Goal: Task Accomplishment & Management: Manage account settings

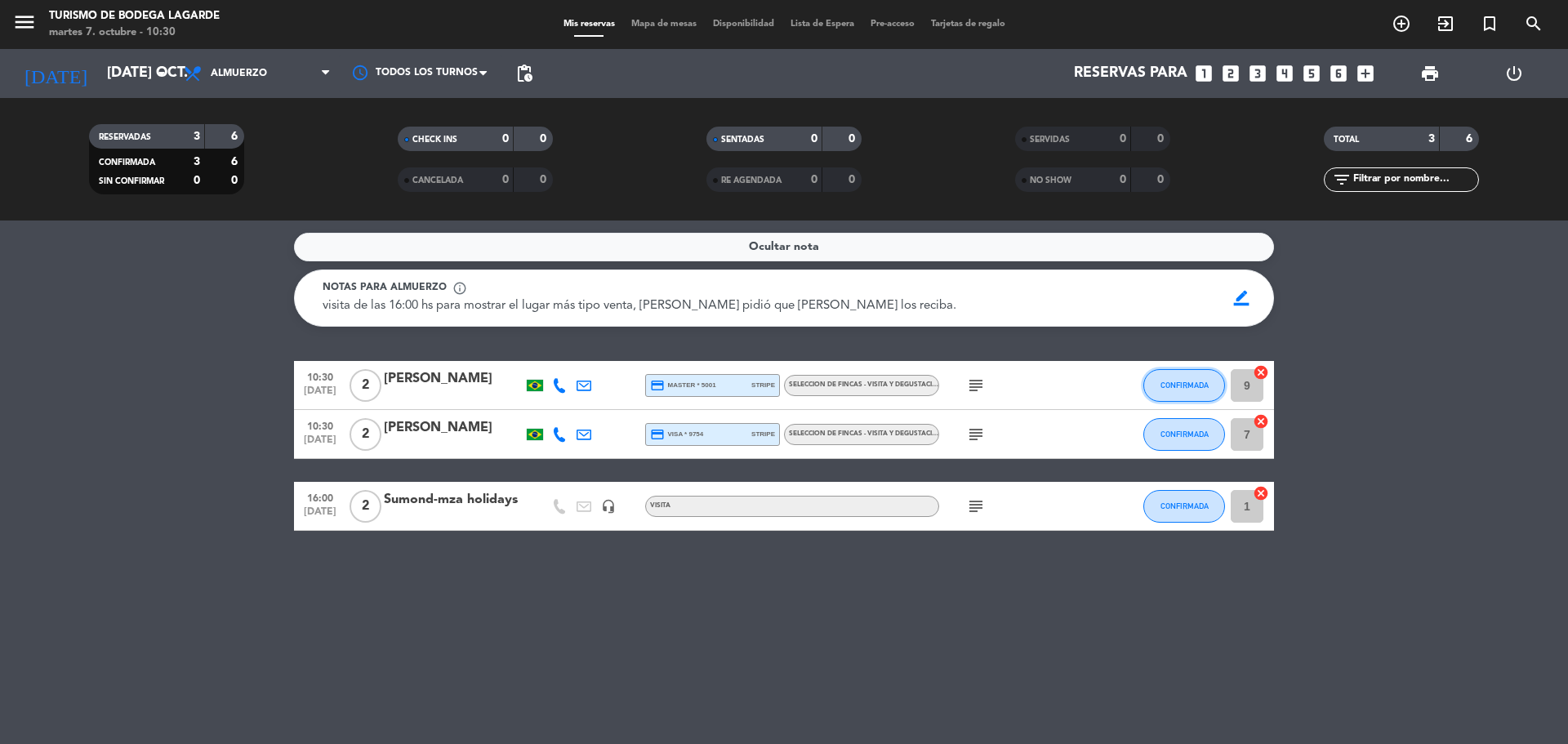
click at [1158, 383] on button "CONFIRMADA" at bounding box center [1184, 384] width 81 height 32
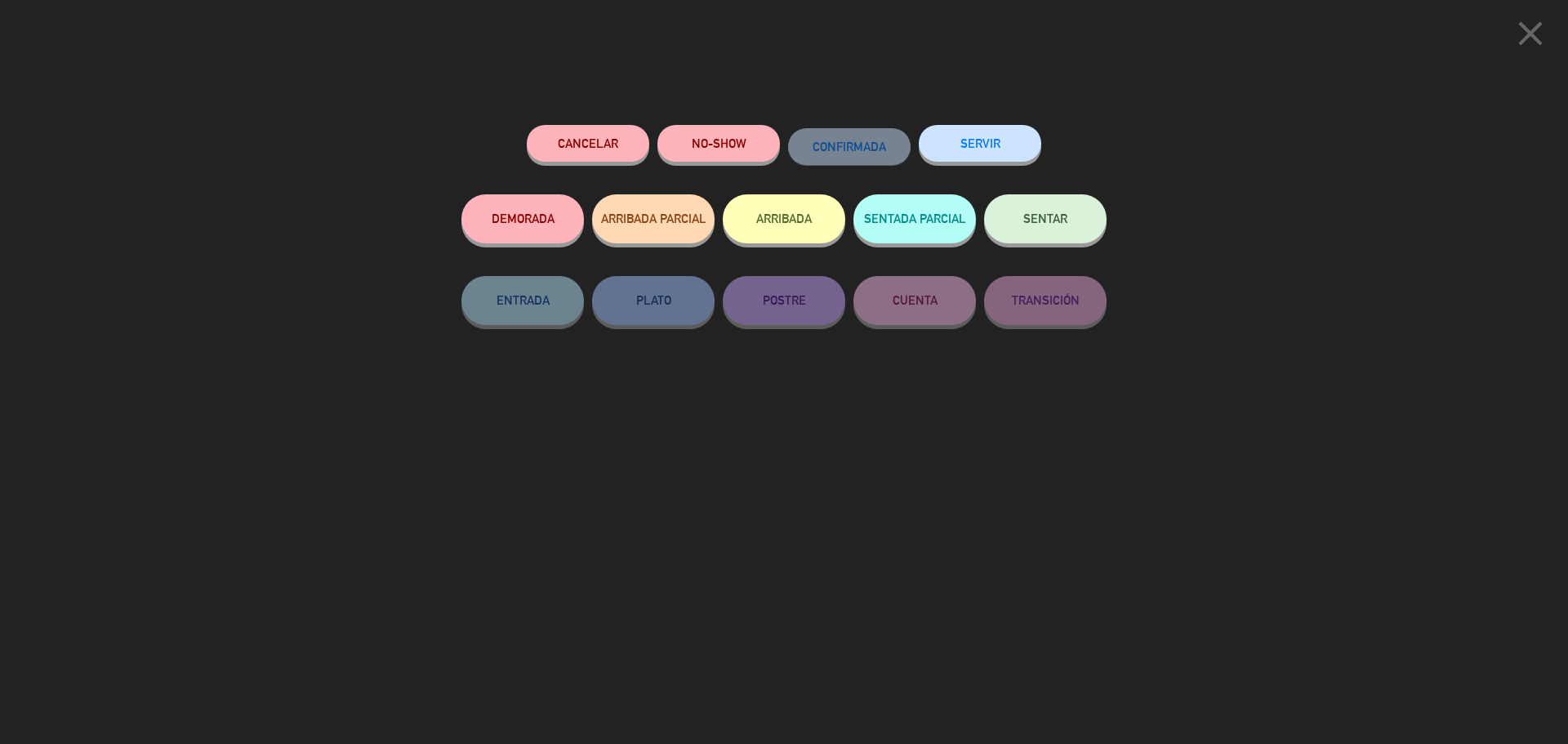
click at [1067, 235] on button "SENTAR" at bounding box center [1045, 219] width 123 height 49
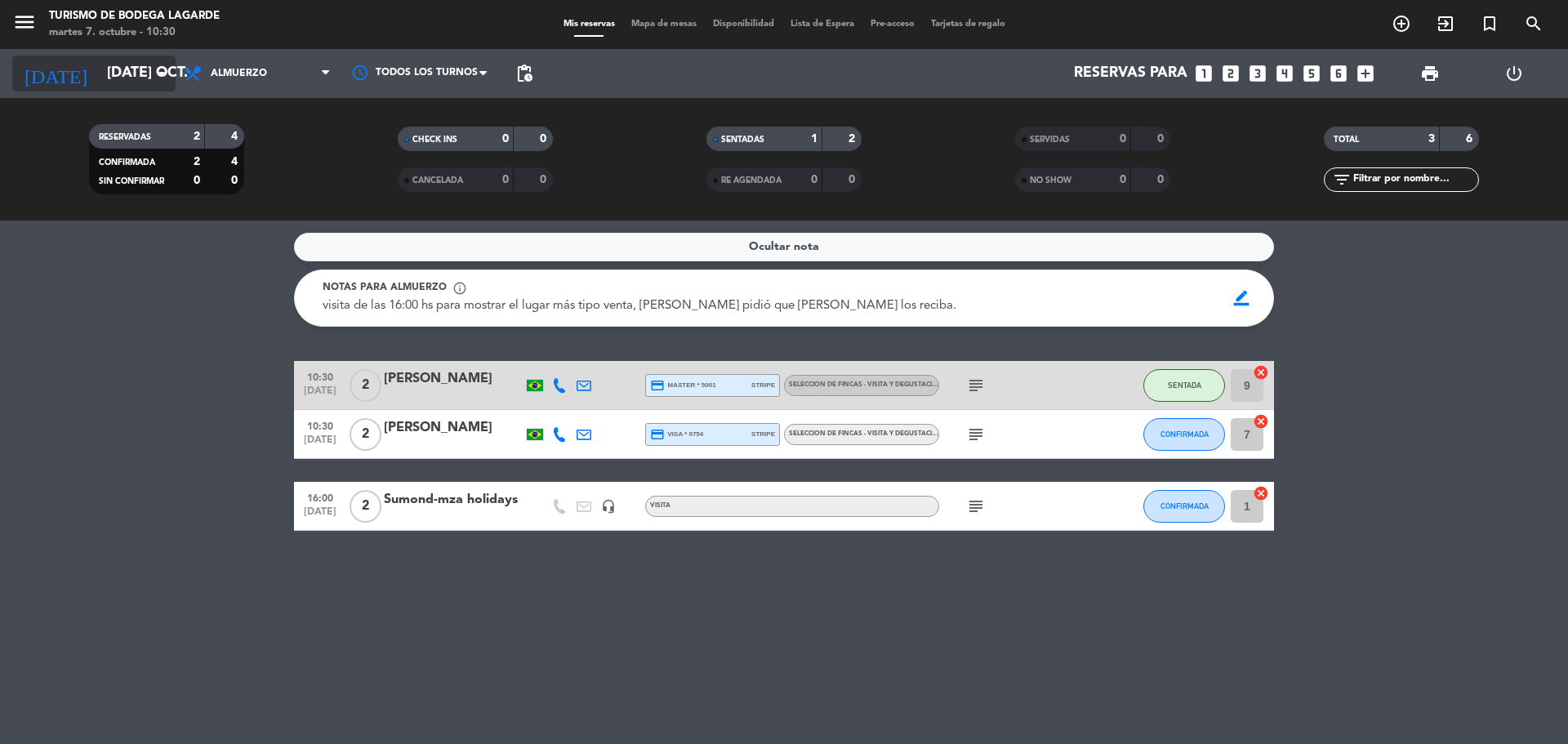
click at [124, 80] on input "[DATE] oct." at bounding box center [193, 73] width 189 height 32
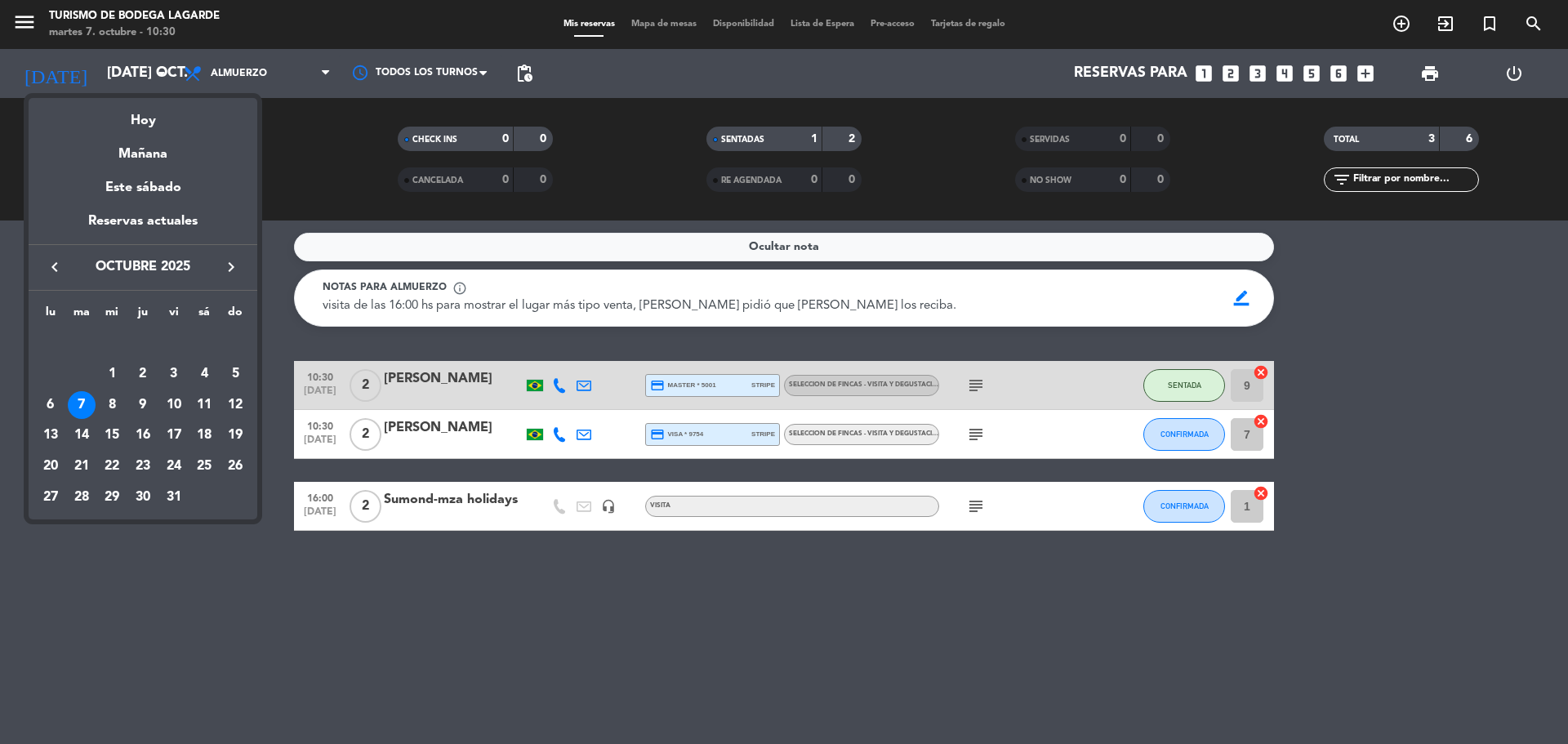
click at [237, 267] on icon "keyboard_arrow_right" at bounding box center [231, 267] width 20 height 20
click at [51, 373] on div "3" at bounding box center [50, 373] width 27 height 27
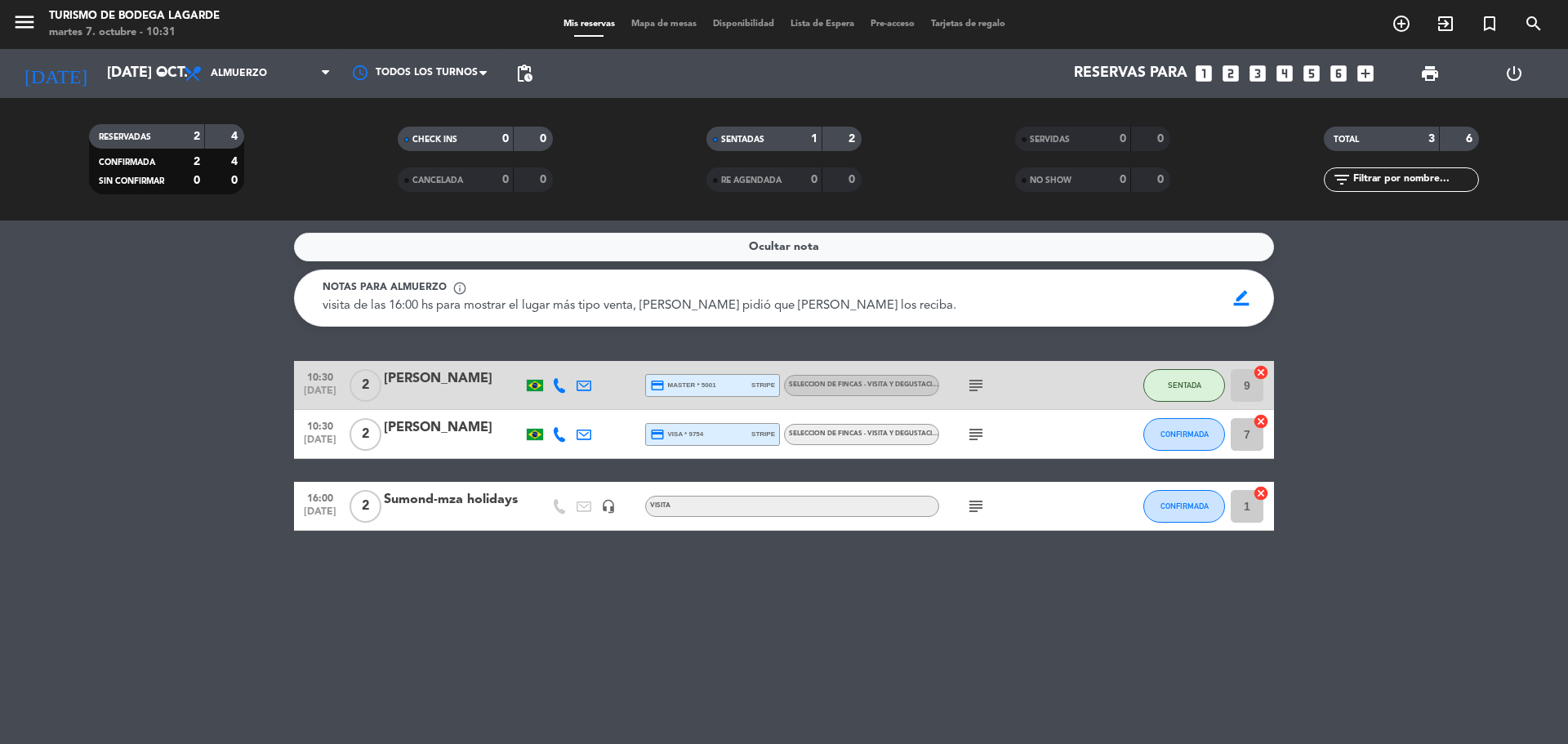
type input "lun. [DATE]"
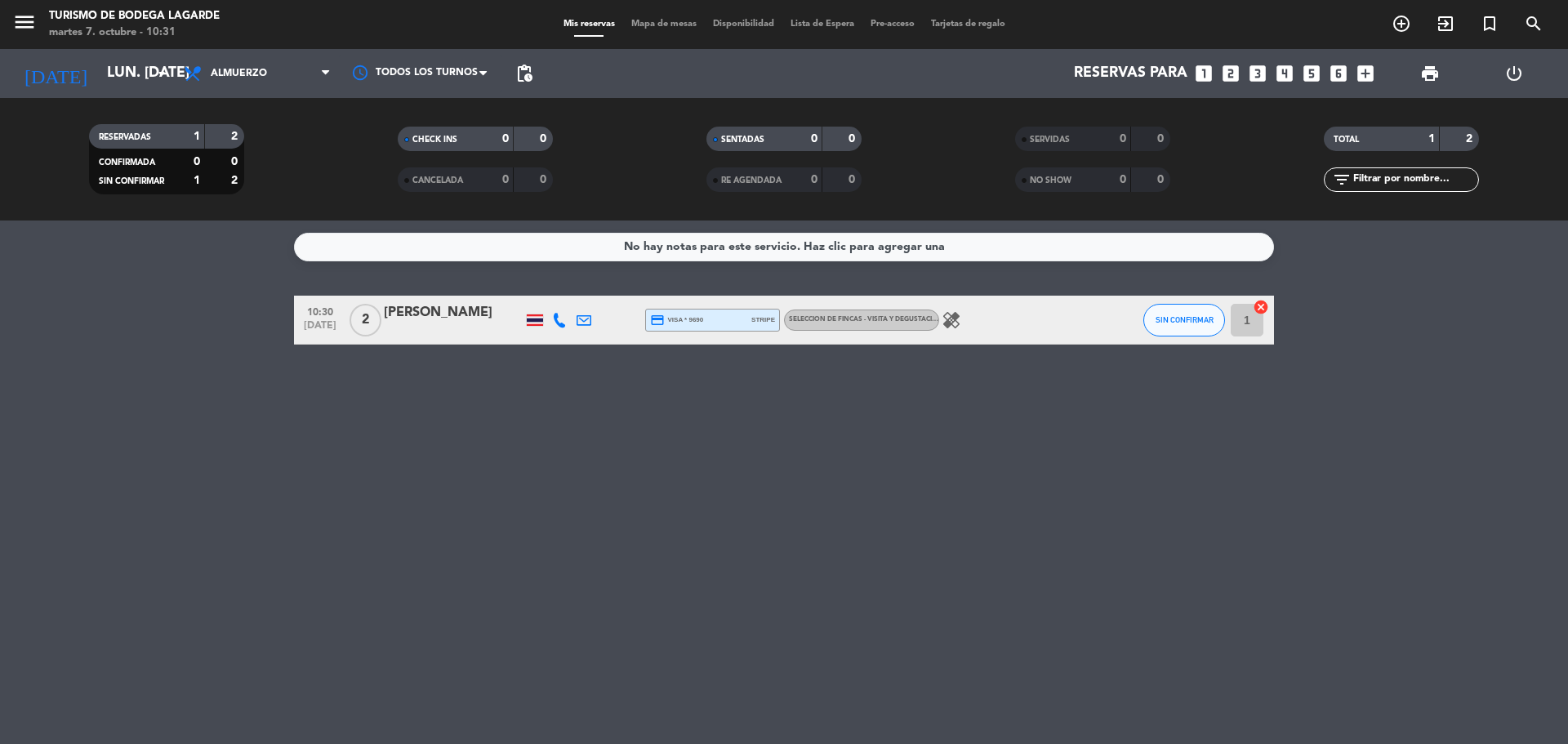
click at [1230, 75] on icon "looks_two" at bounding box center [1231, 74] width 22 height 22
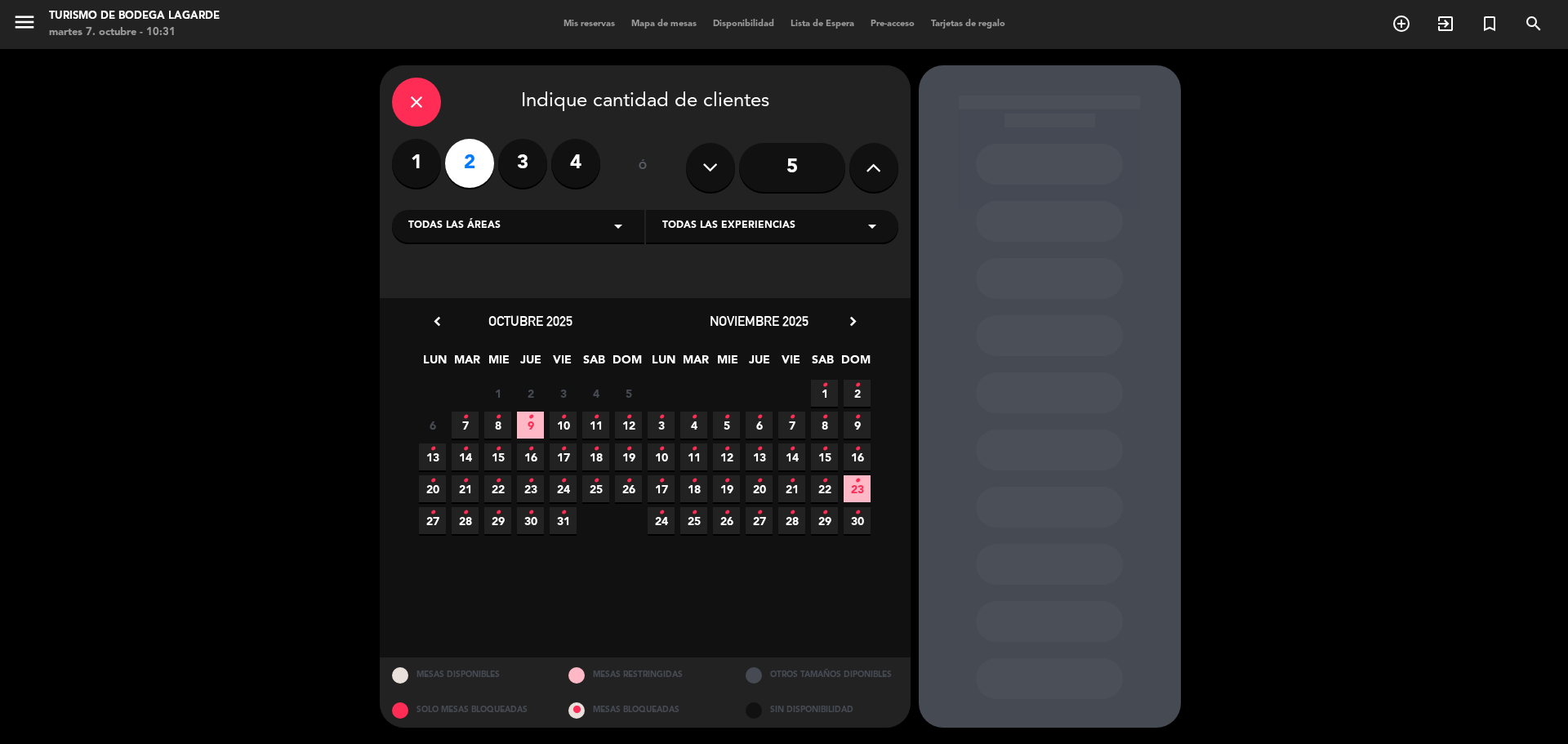
click at [586, 146] on label "4" at bounding box center [576, 164] width 49 height 49
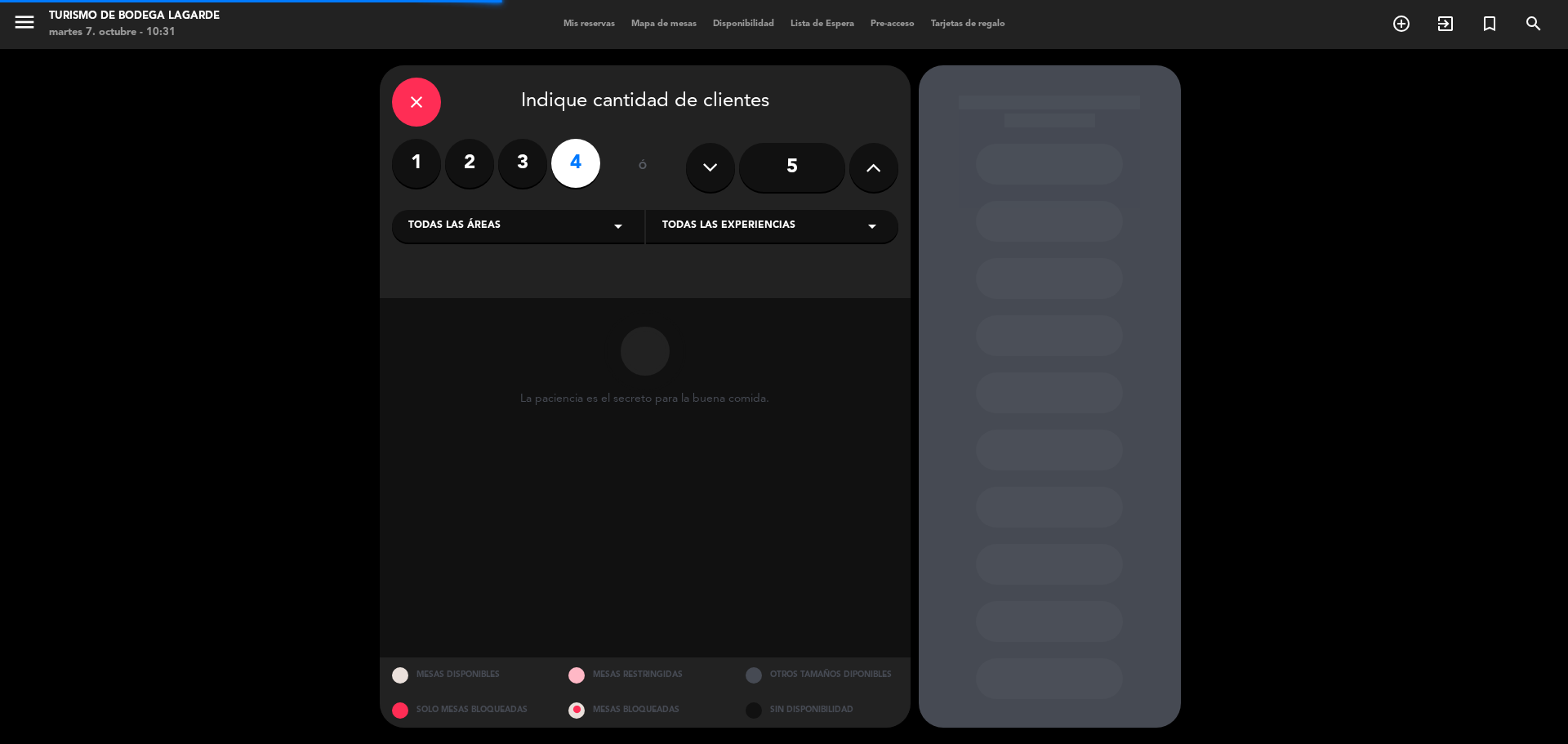
click at [581, 219] on div "Todas las áreas arrow_drop_down" at bounding box center [518, 225] width 252 height 32
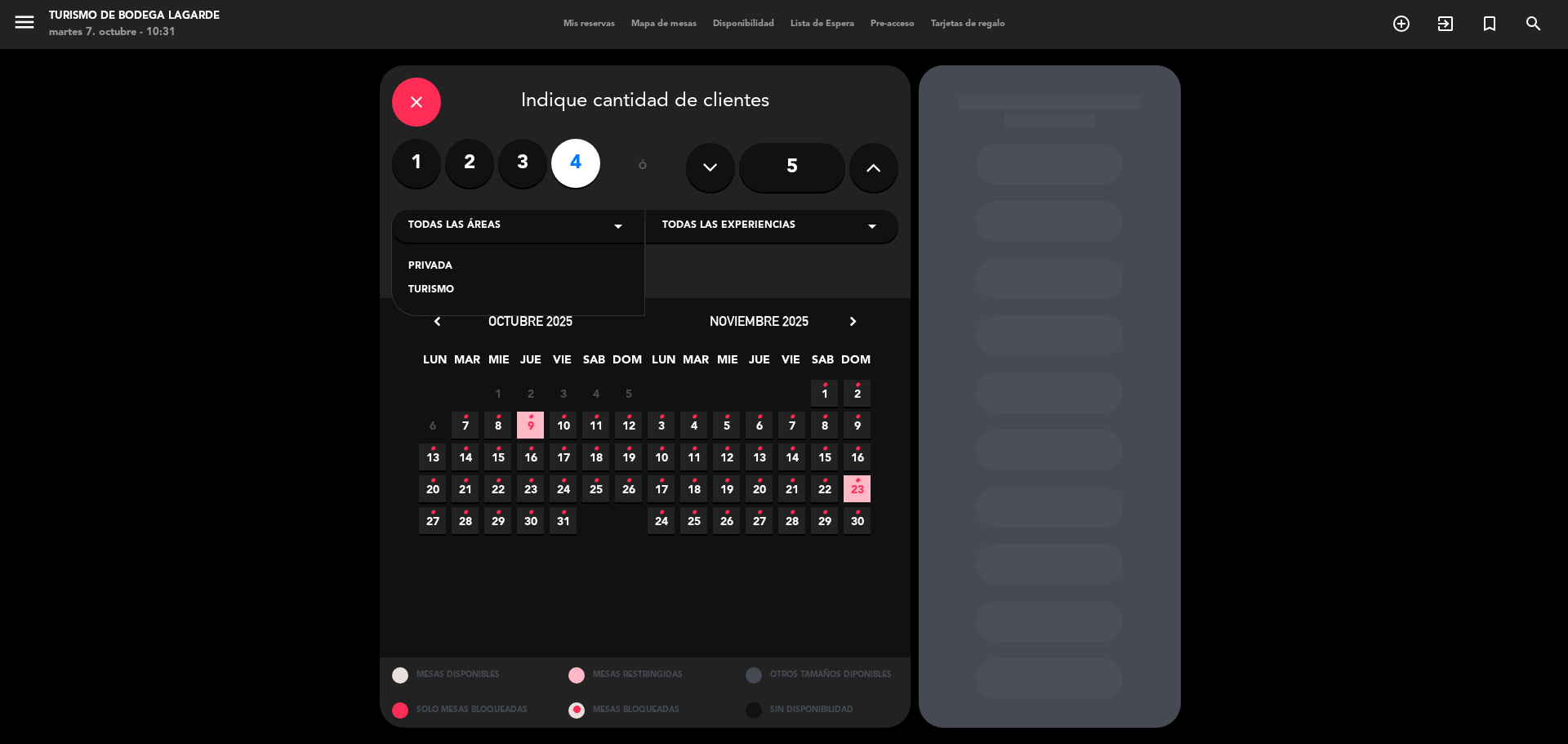
click at [537, 291] on div "TURISMO" at bounding box center [518, 290] width 220 height 17
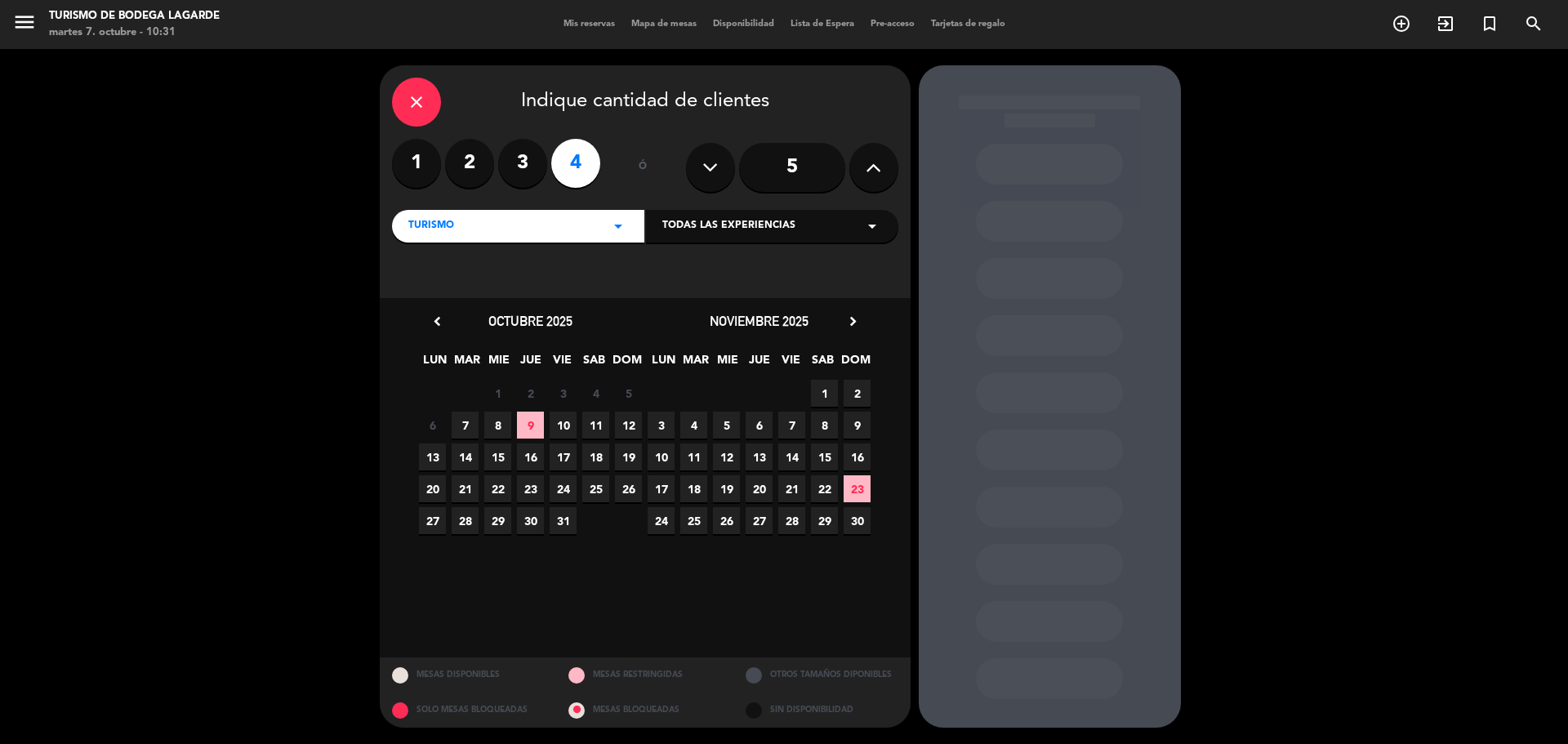
click at [671, 421] on span "3" at bounding box center [661, 424] width 26 height 26
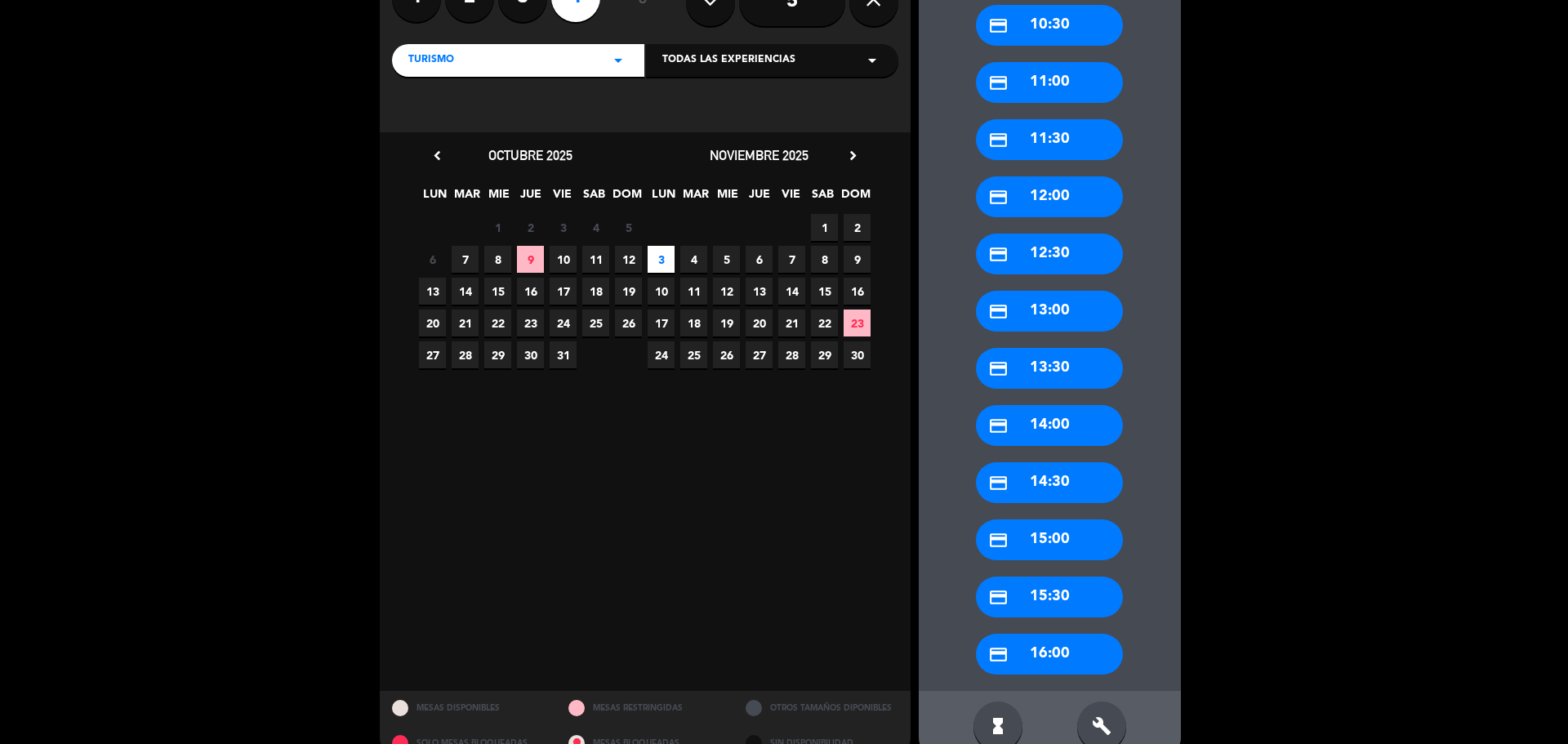
scroll to position [199, 0]
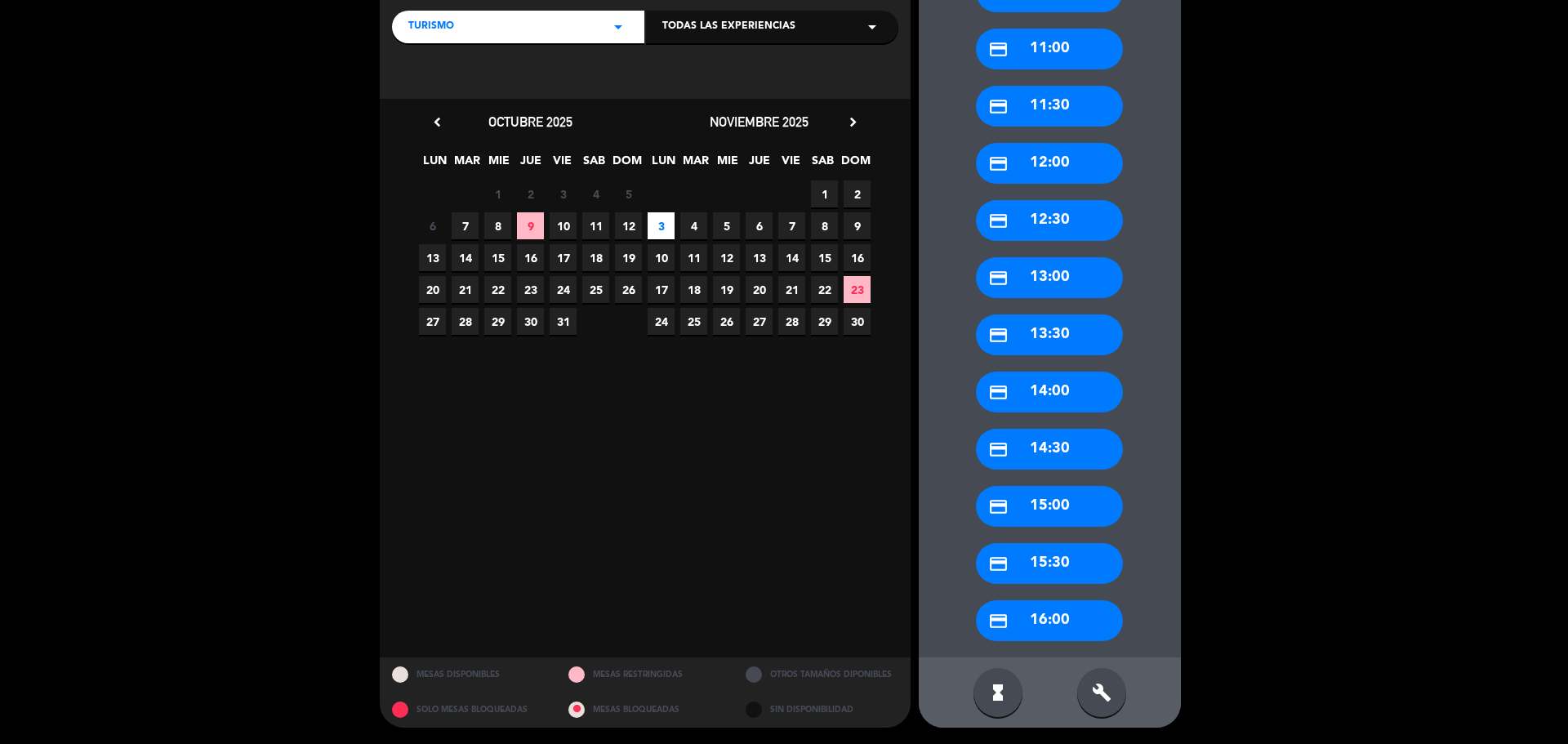
click at [1077, 624] on div "credit_card 16:00" at bounding box center [1049, 620] width 147 height 41
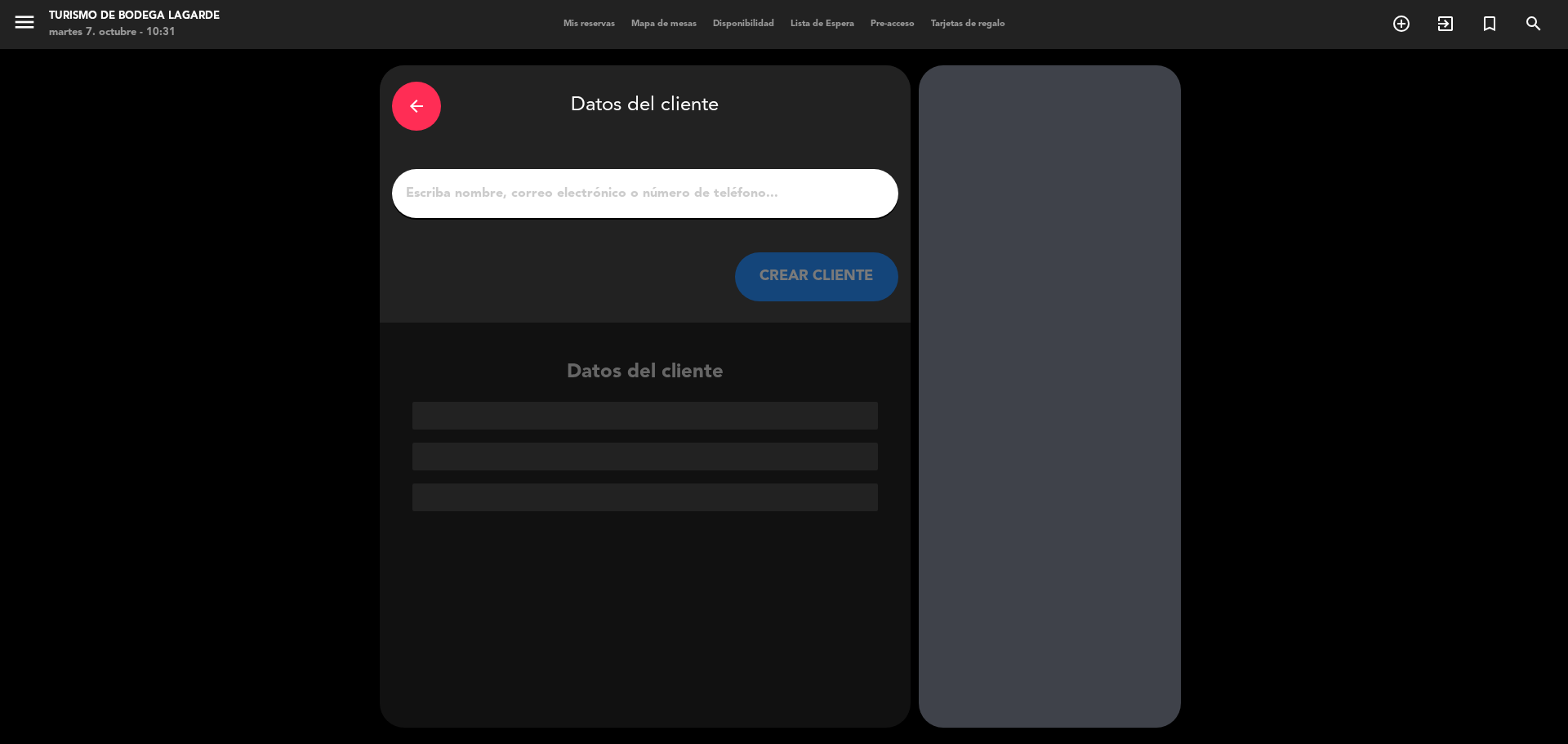
scroll to position [0, 0]
click at [519, 189] on input "1" at bounding box center [644, 193] width 481 height 23
paste input "[PERSON_NAME] de la Guardia / winebulance"
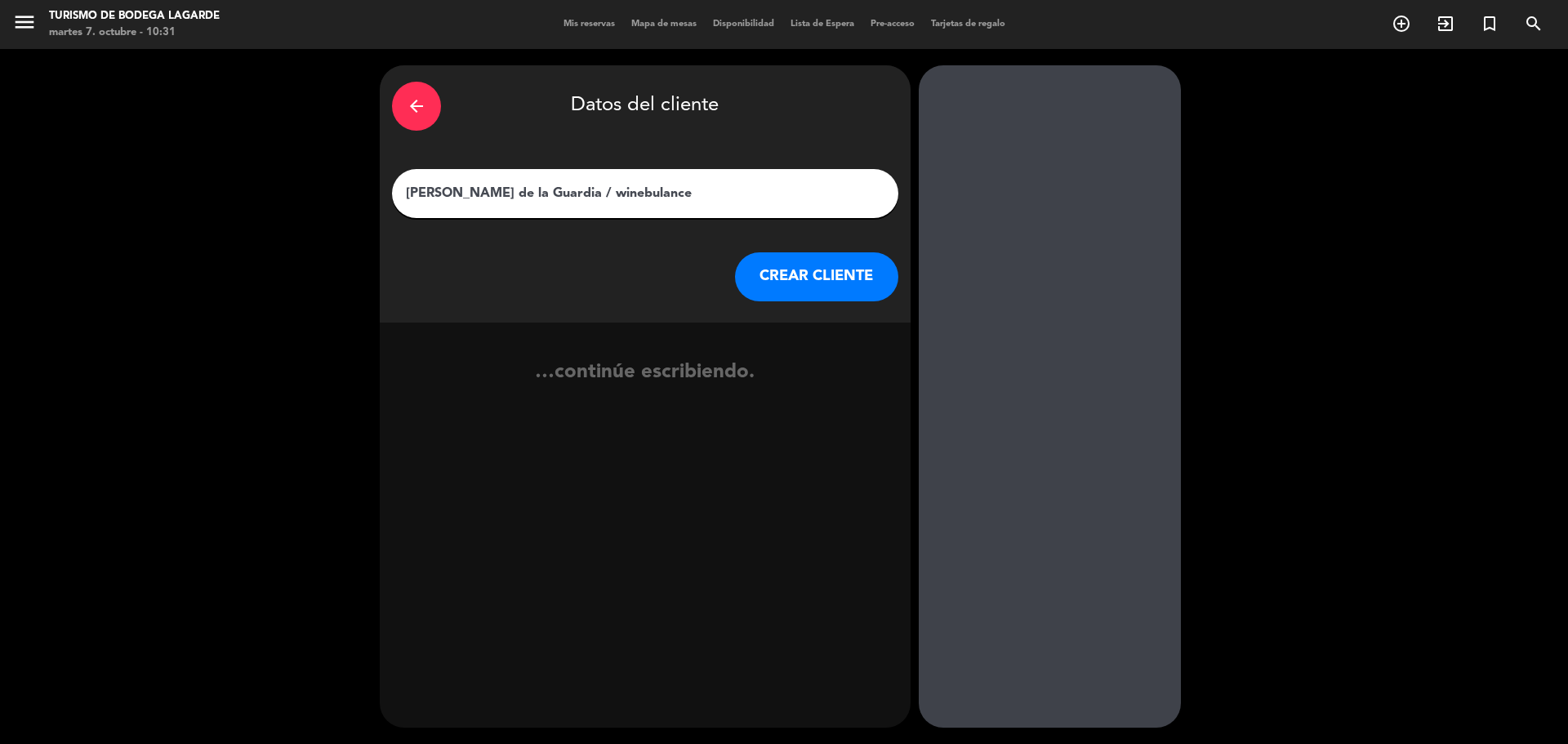
type input "[PERSON_NAME] de la Guardia / winebulance"
click at [847, 280] on button "CREAR CLIENTE" at bounding box center [817, 276] width 164 height 49
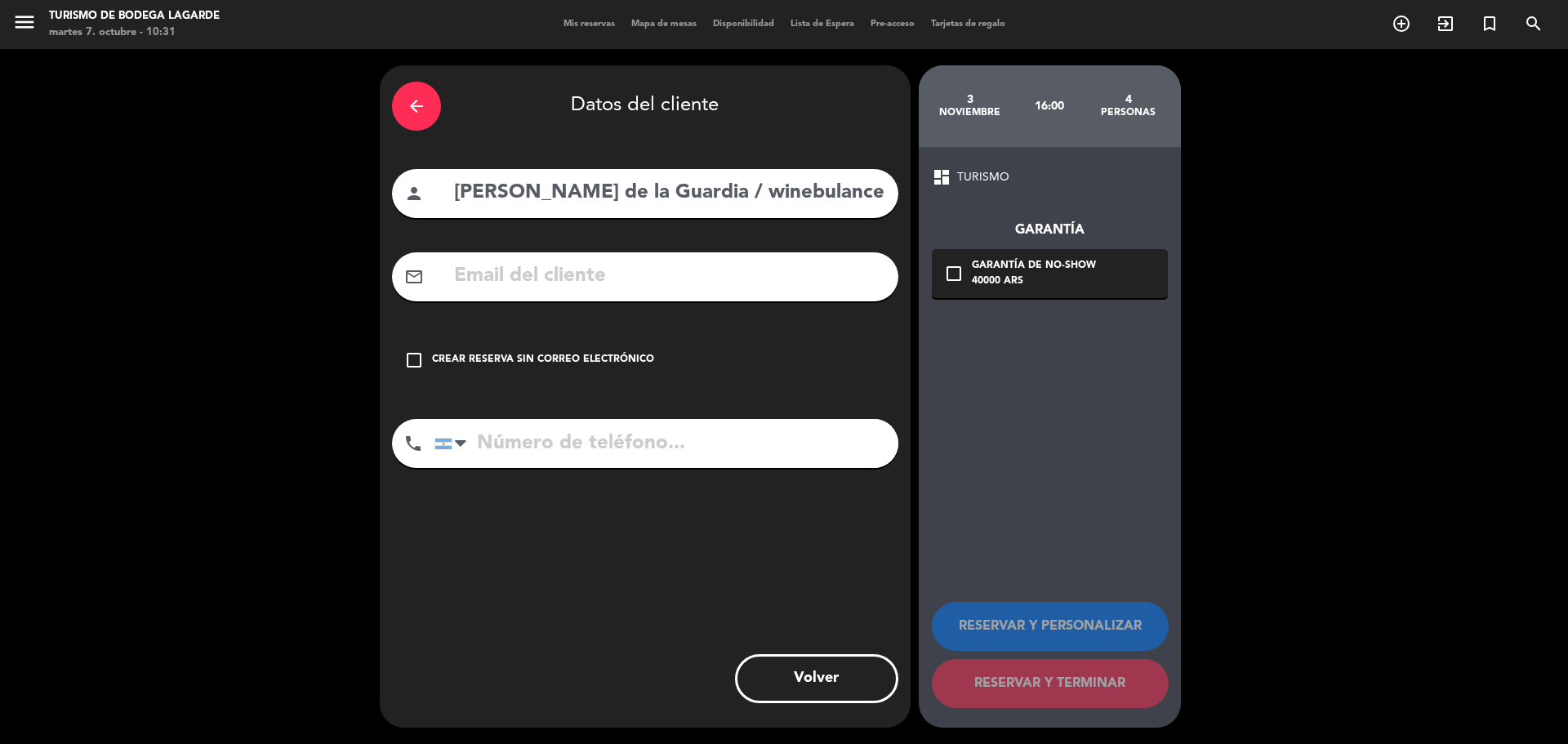
click at [583, 354] on div "Crear reserva sin correo electrónico" at bounding box center [543, 360] width 223 height 17
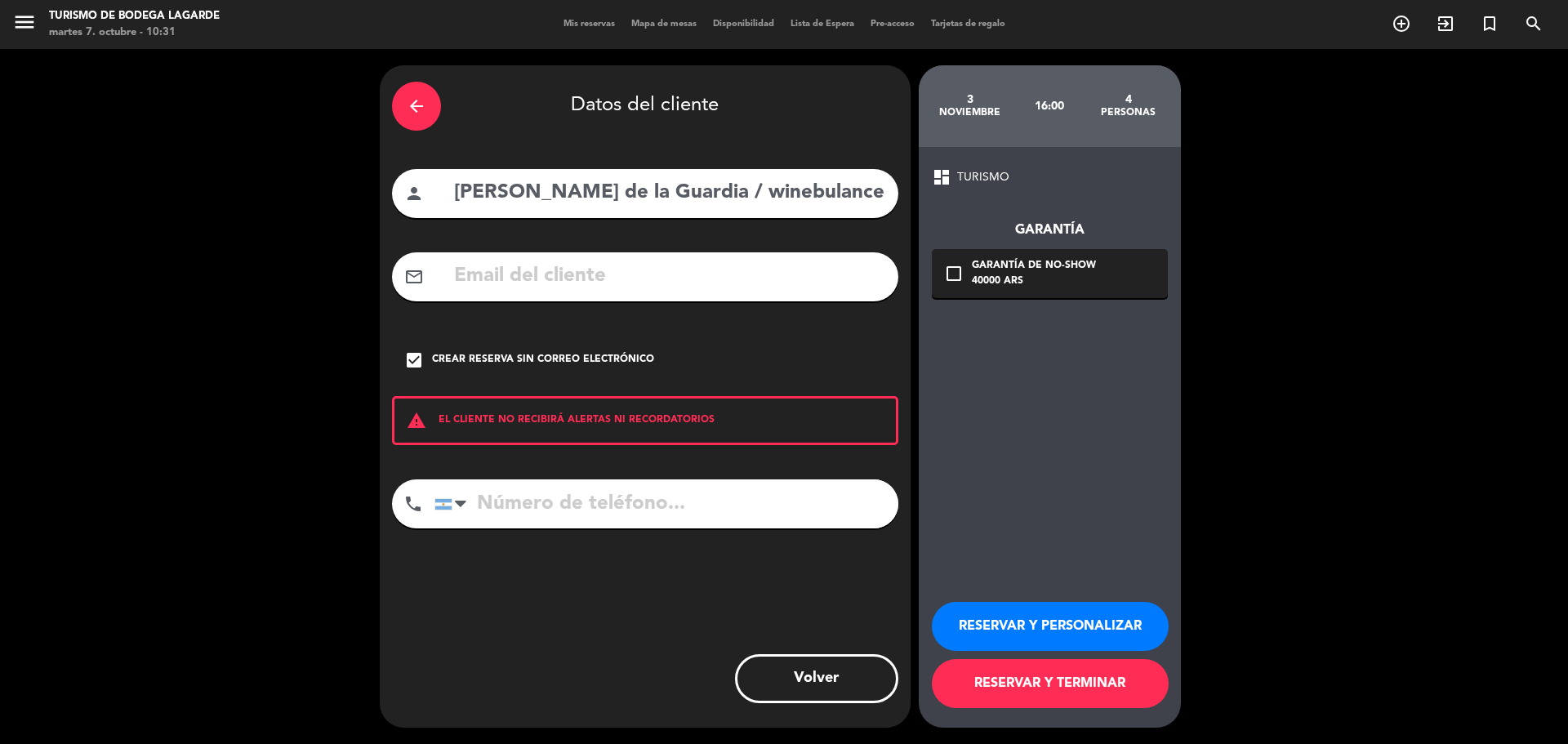
click at [1010, 622] on button "RESERVAR Y PERSONALIZAR" at bounding box center [1050, 626] width 237 height 49
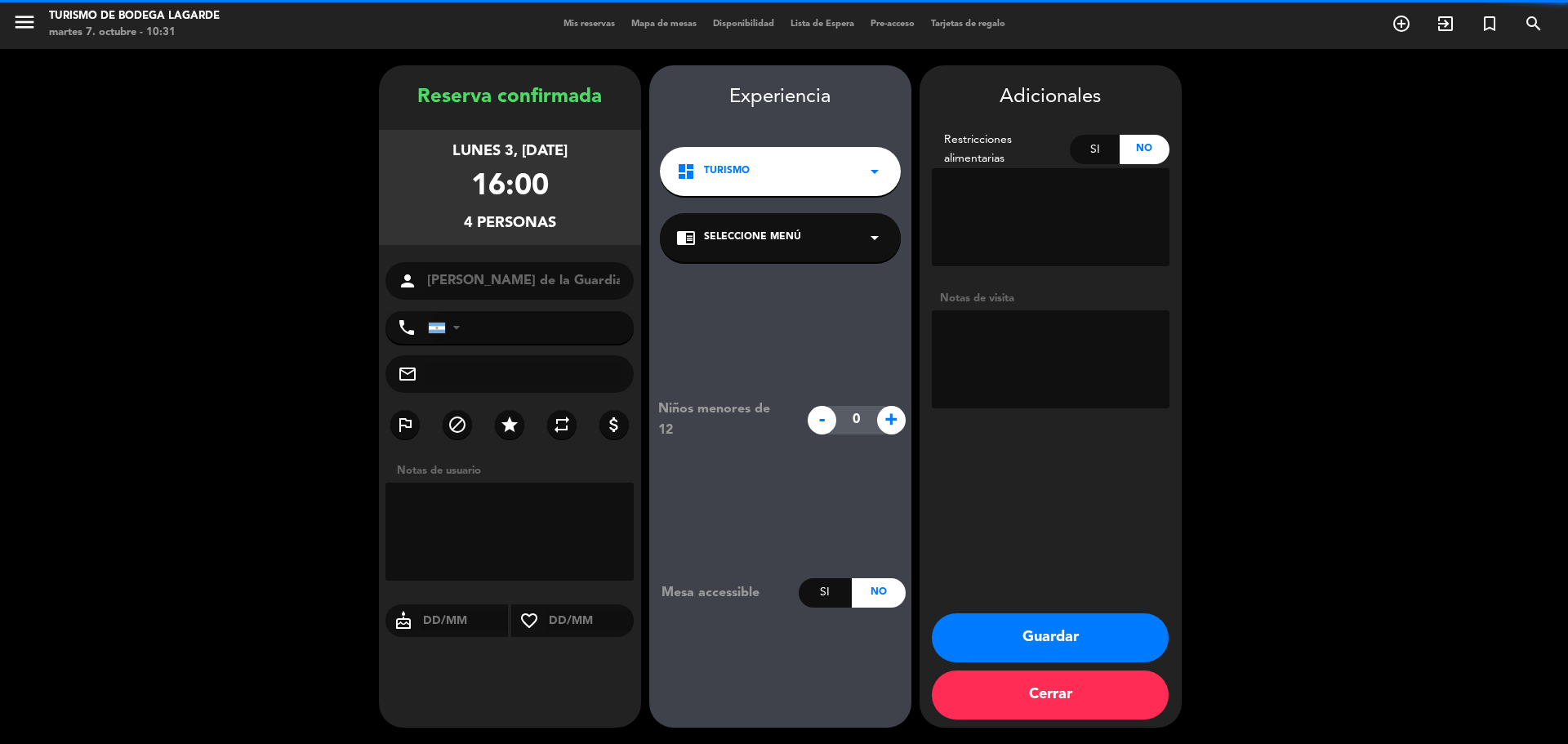
click at [807, 240] on div "chrome_reader_mode Seleccione Menú arrow_drop_down" at bounding box center [781, 237] width 241 height 49
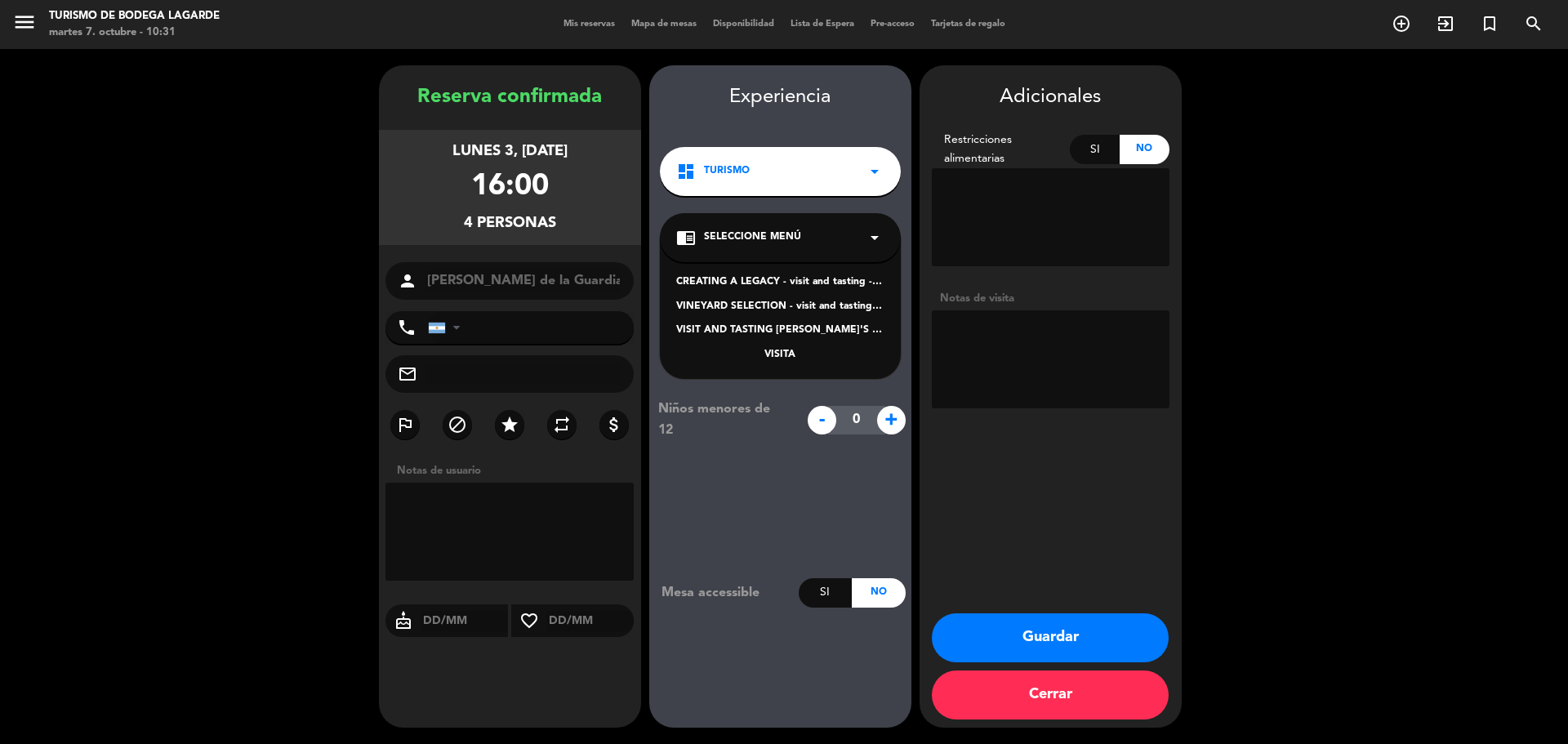
click at [811, 306] on div "VINEYARD SELECTION - visit and tasting - Spanish" at bounding box center [781, 307] width 208 height 17
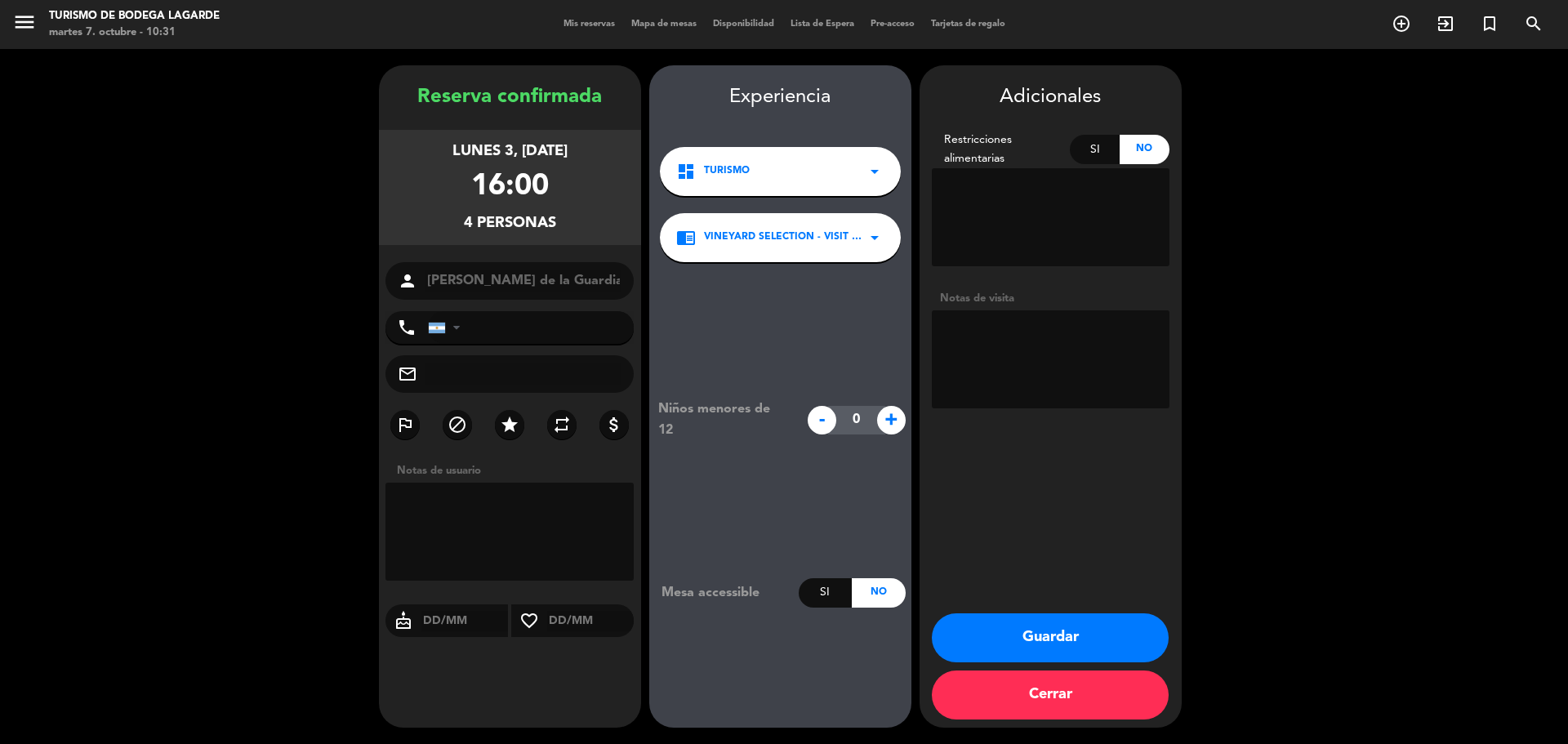
click at [999, 335] on textarea at bounding box center [1050, 360] width 237 height 98
type textarea "paga agencia-panama mail 7/10-juli"
click at [1123, 650] on button "Guardar" at bounding box center [1050, 638] width 237 height 49
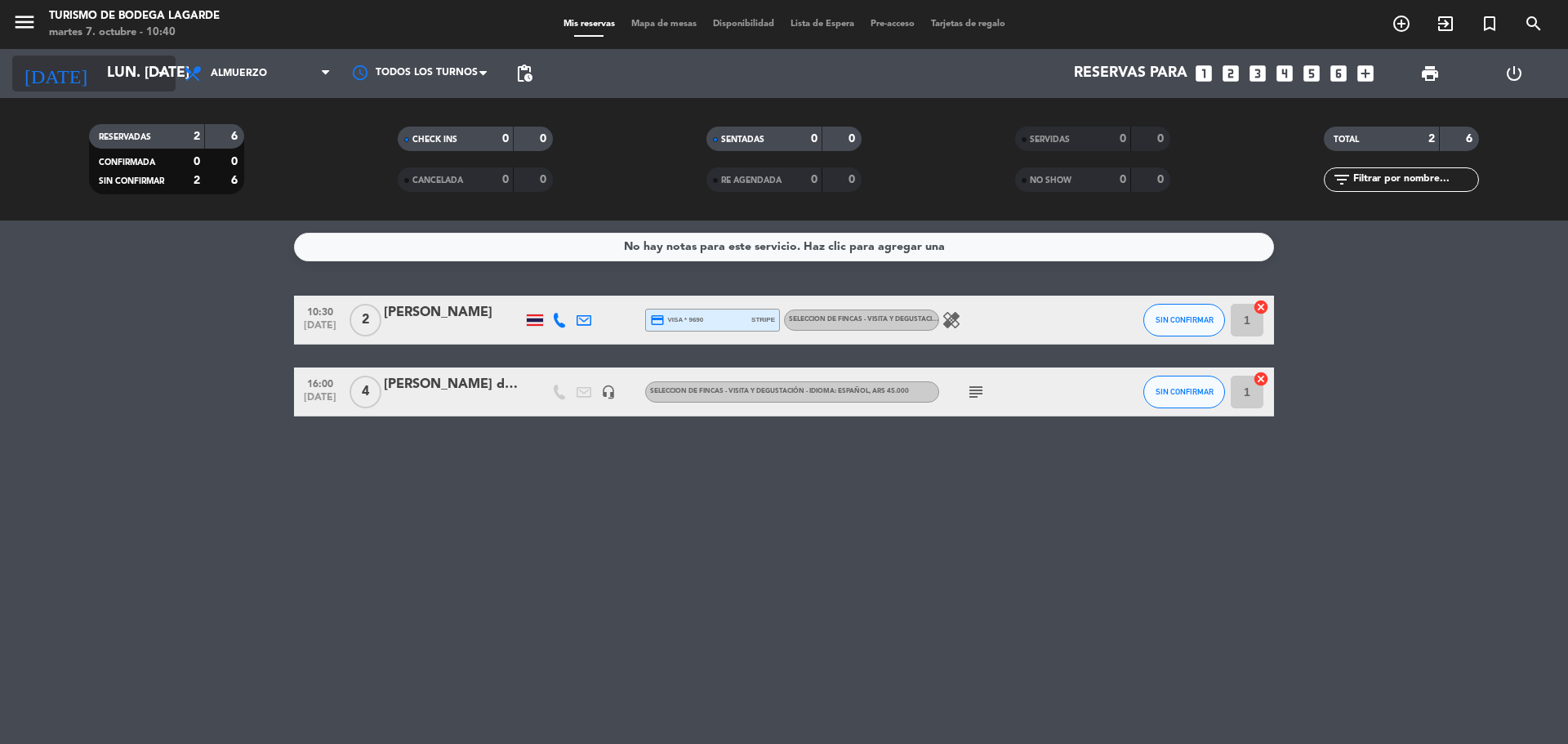
click at [136, 70] on input "lun. [DATE]" at bounding box center [193, 73] width 189 height 32
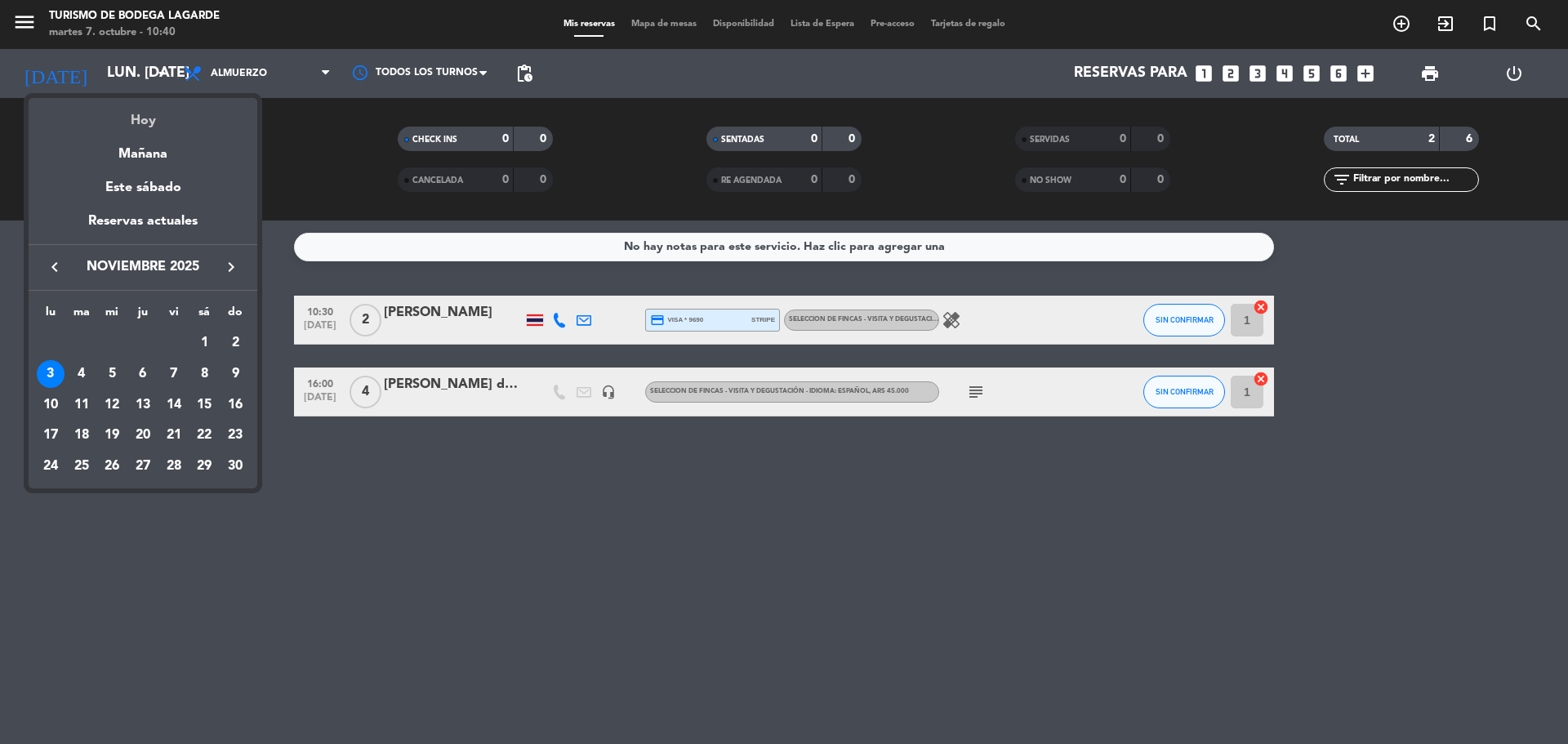
click at [160, 117] on div "Hoy" at bounding box center [142, 115] width 228 height 33
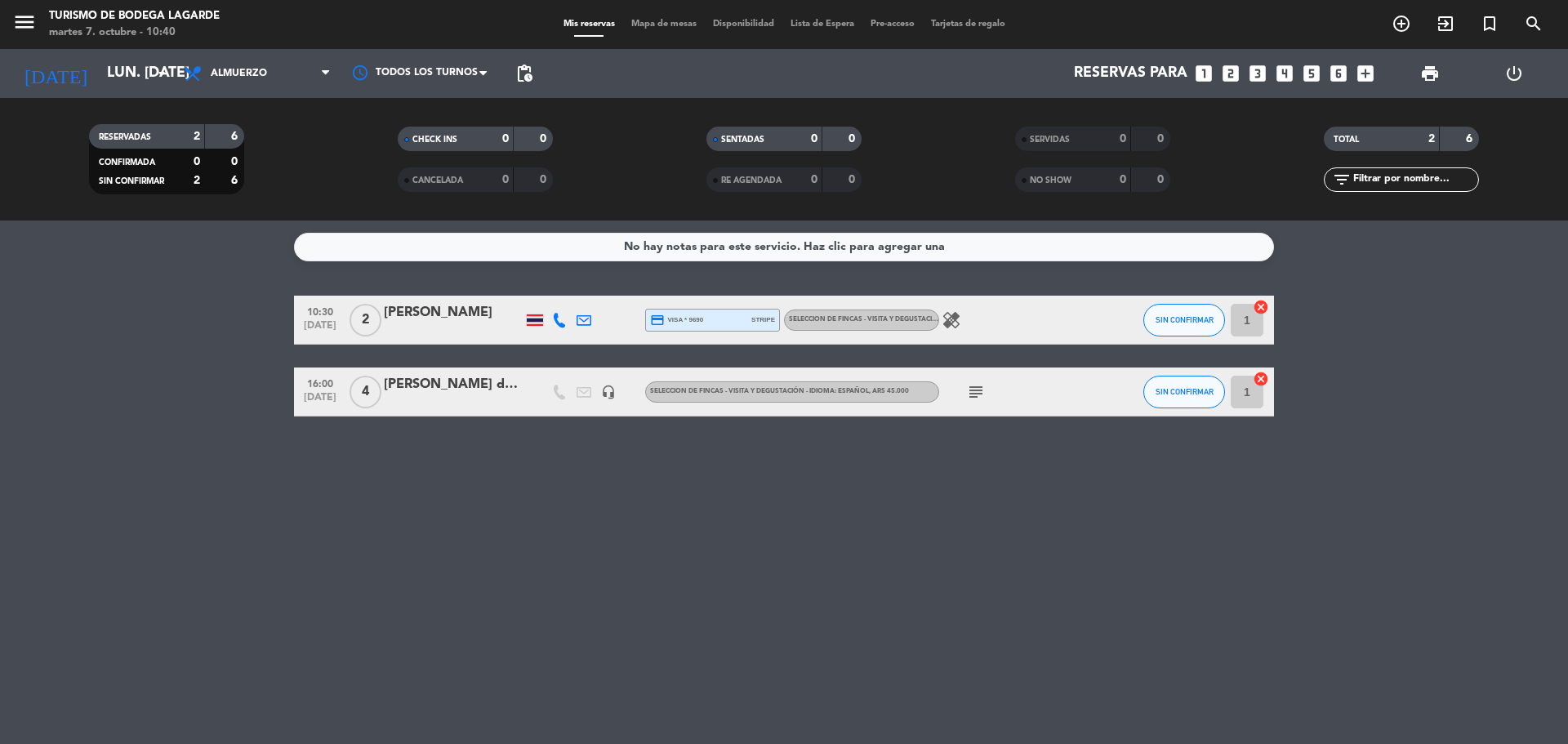
type input "[DATE] oct."
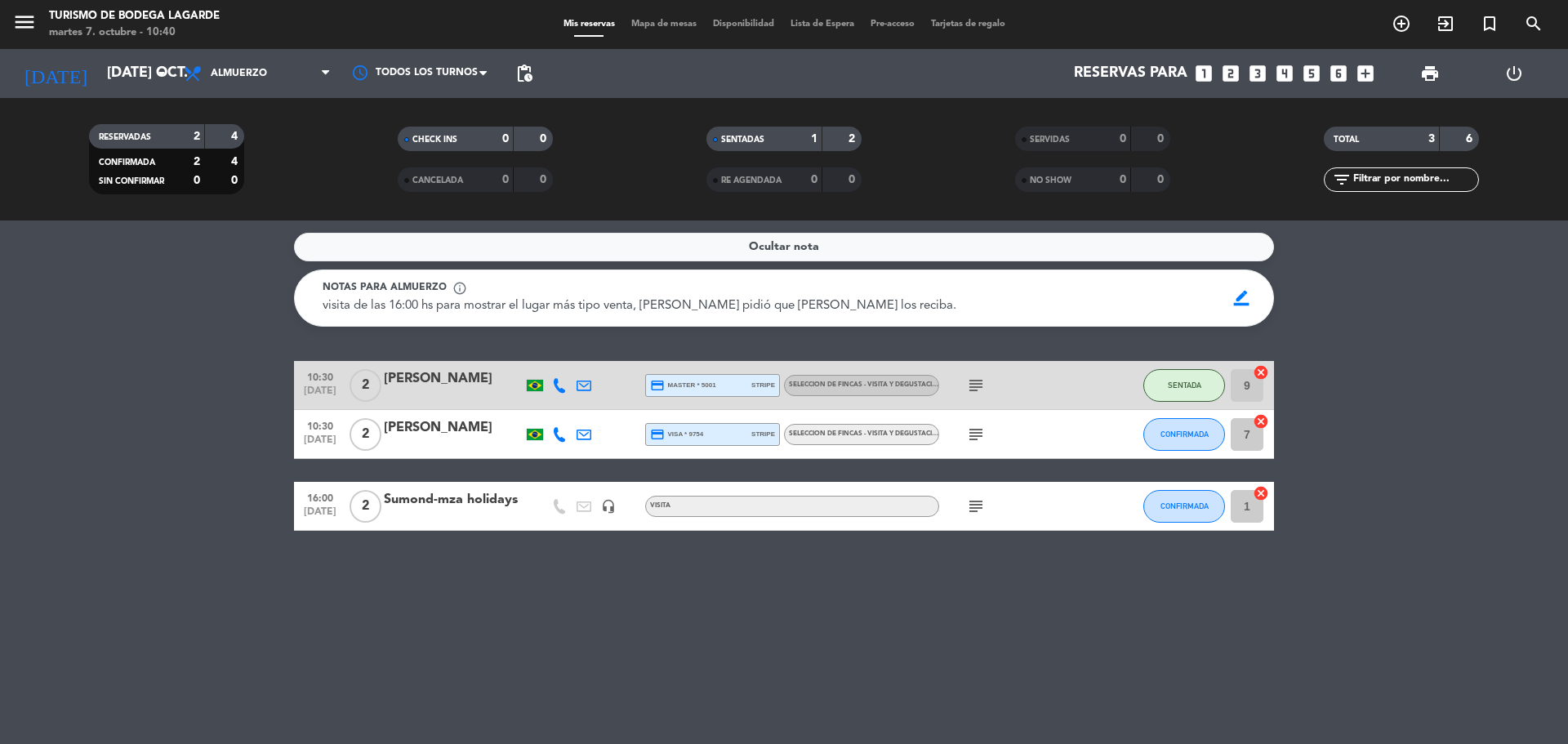
click at [974, 432] on icon "subject" at bounding box center [976, 434] width 20 height 20
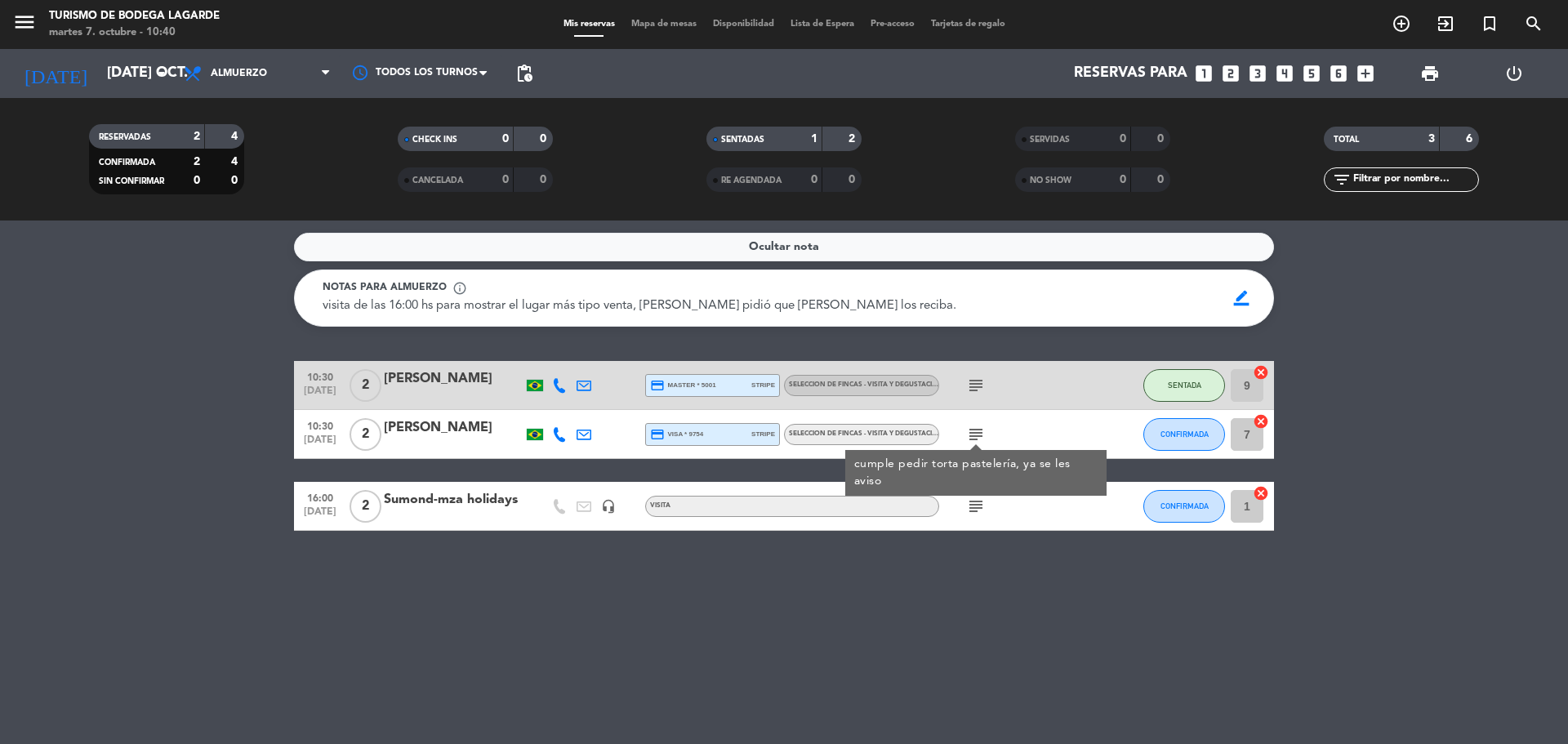
click at [979, 436] on icon "subject" at bounding box center [976, 434] width 20 height 20
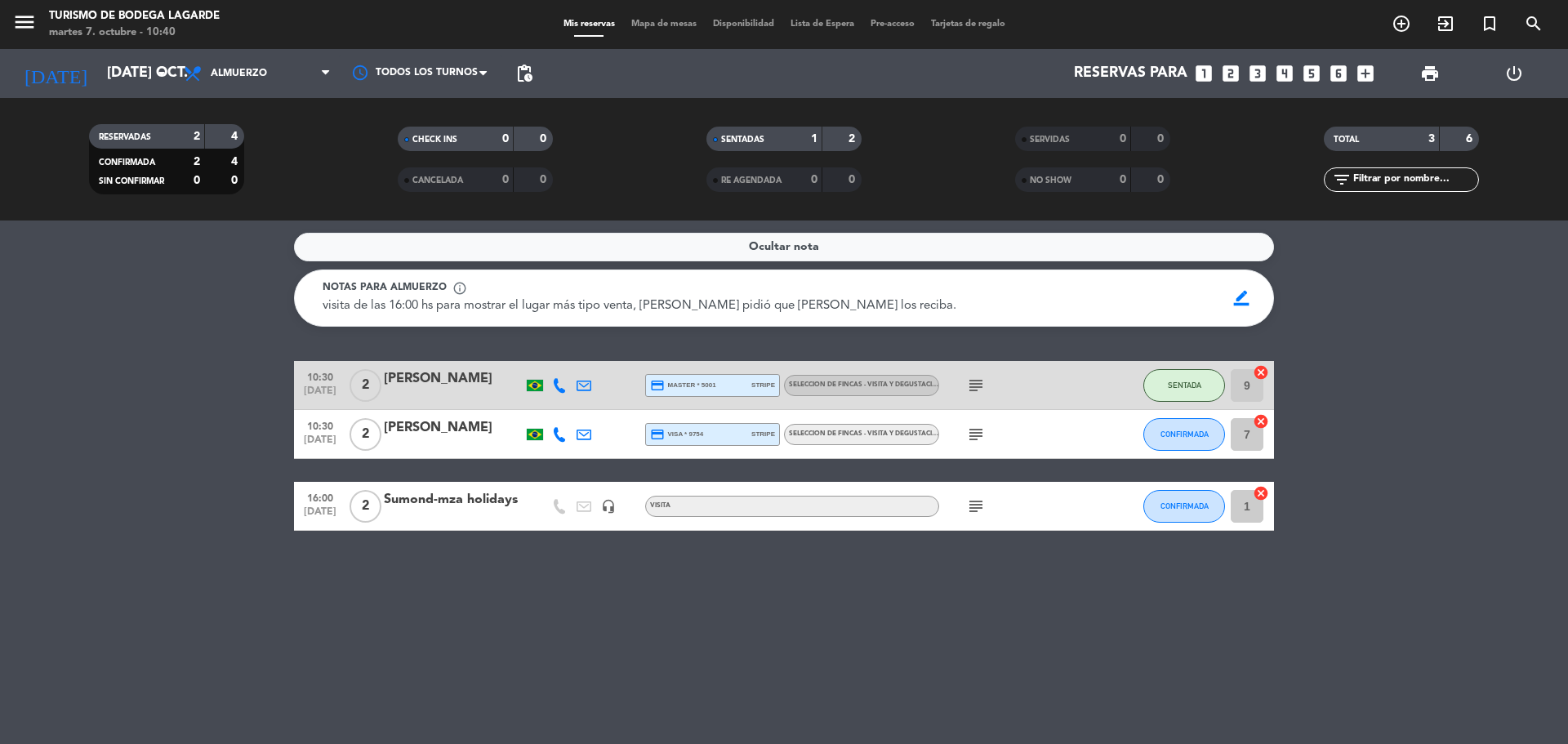
click at [980, 384] on icon "subject" at bounding box center [976, 385] width 20 height 20
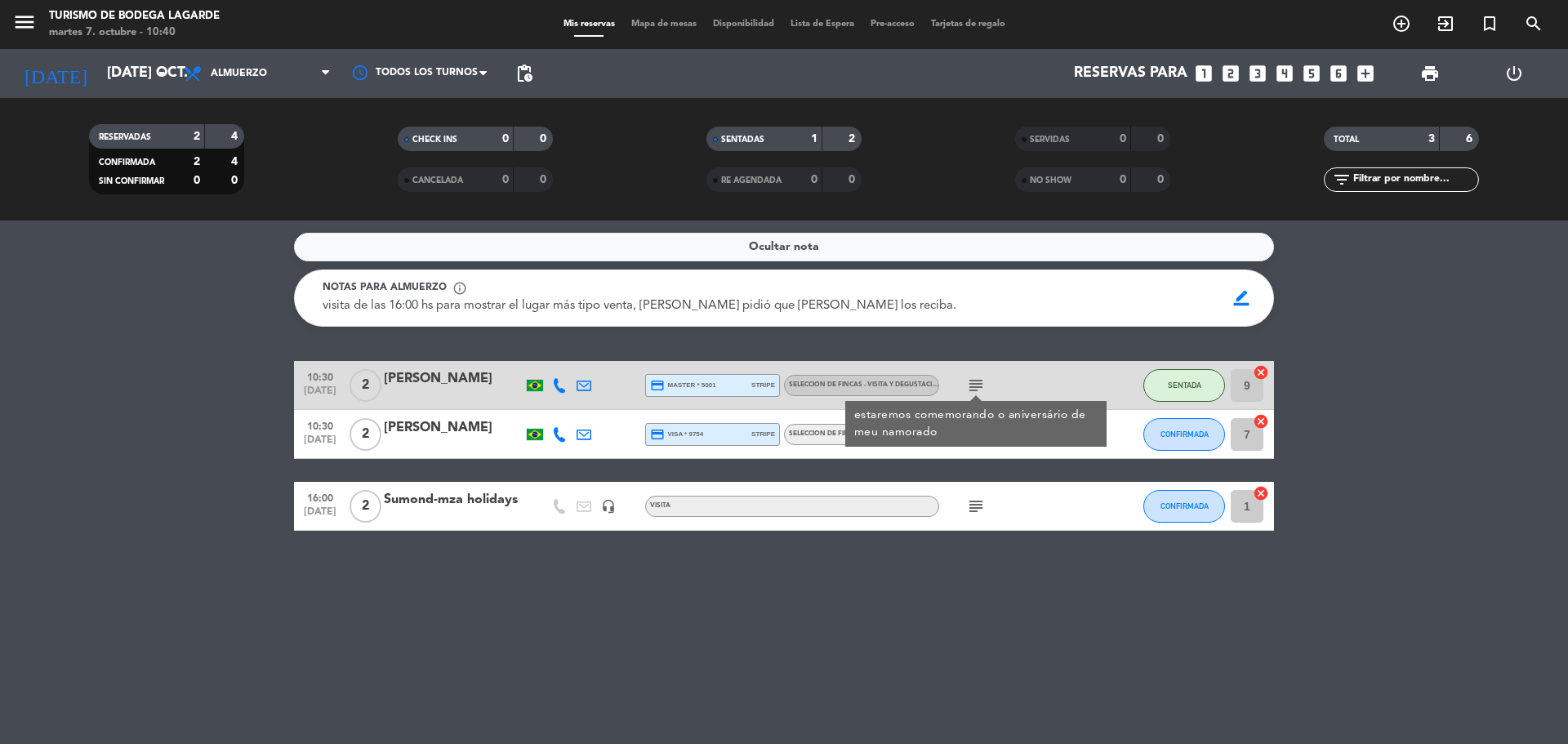
click at [980, 384] on icon "subject" at bounding box center [976, 385] width 20 height 20
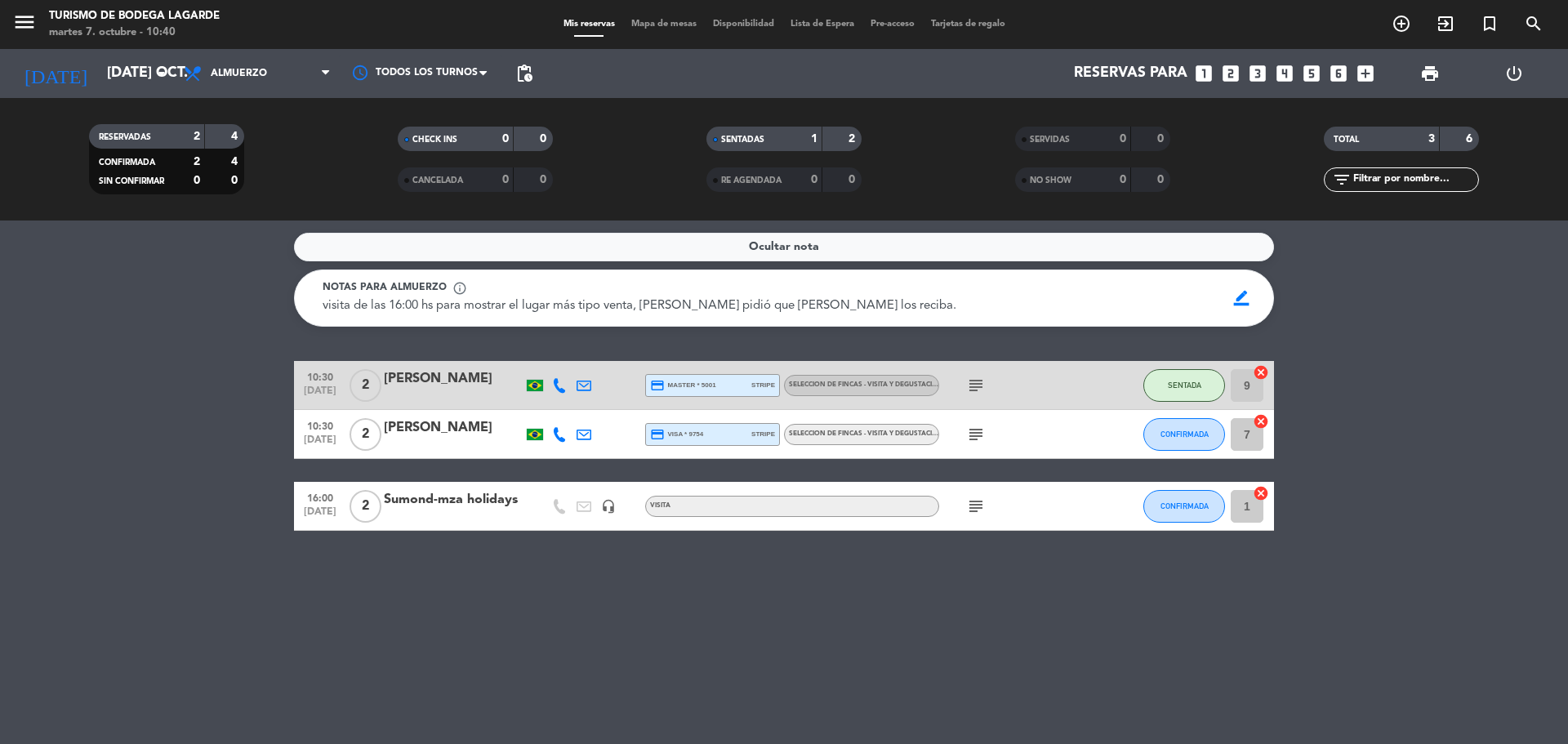
click at [974, 387] on icon "subject" at bounding box center [976, 385] width 20 height 20
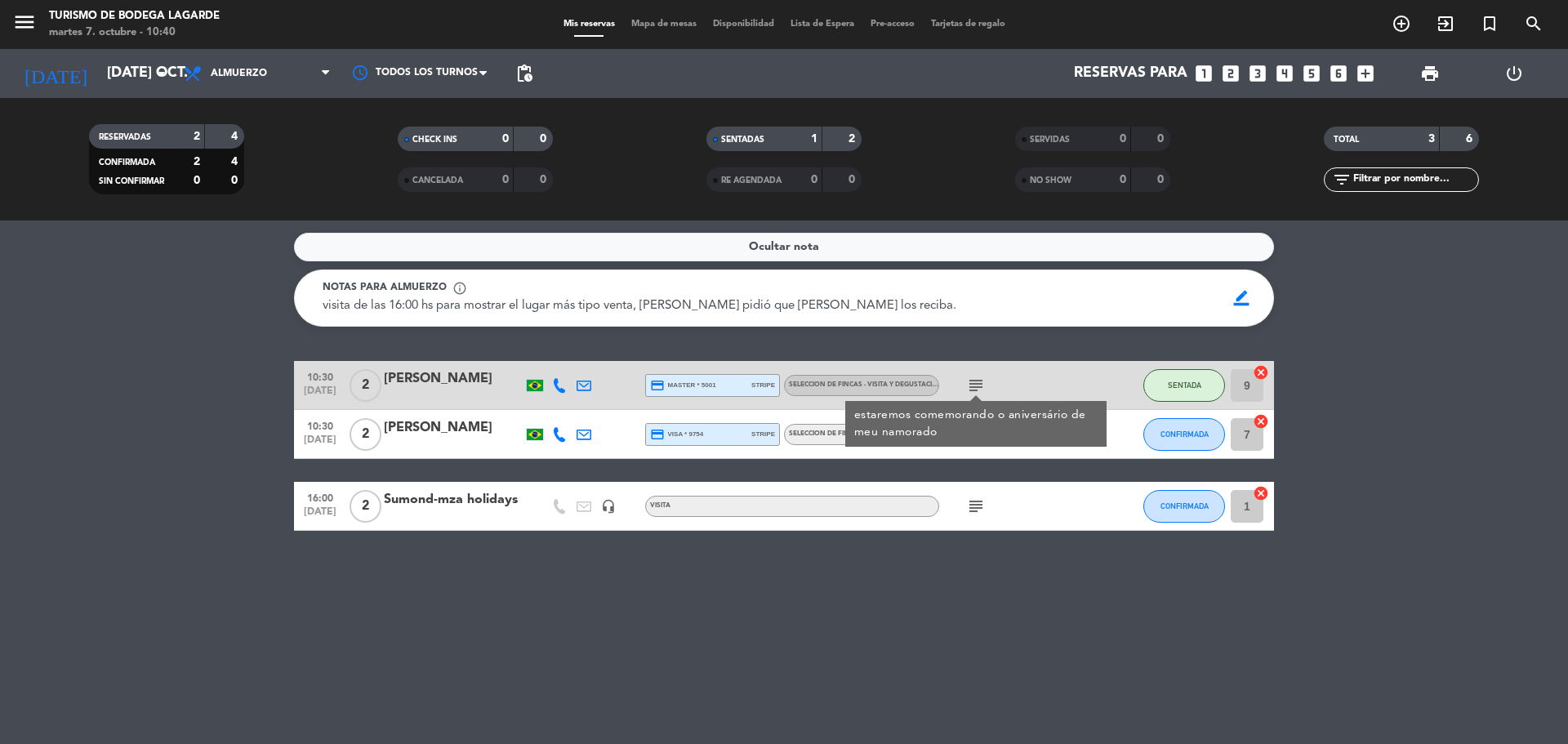
click at [975, 387] on icon "subject" at bounding box center [976, 385] width 20 height 20
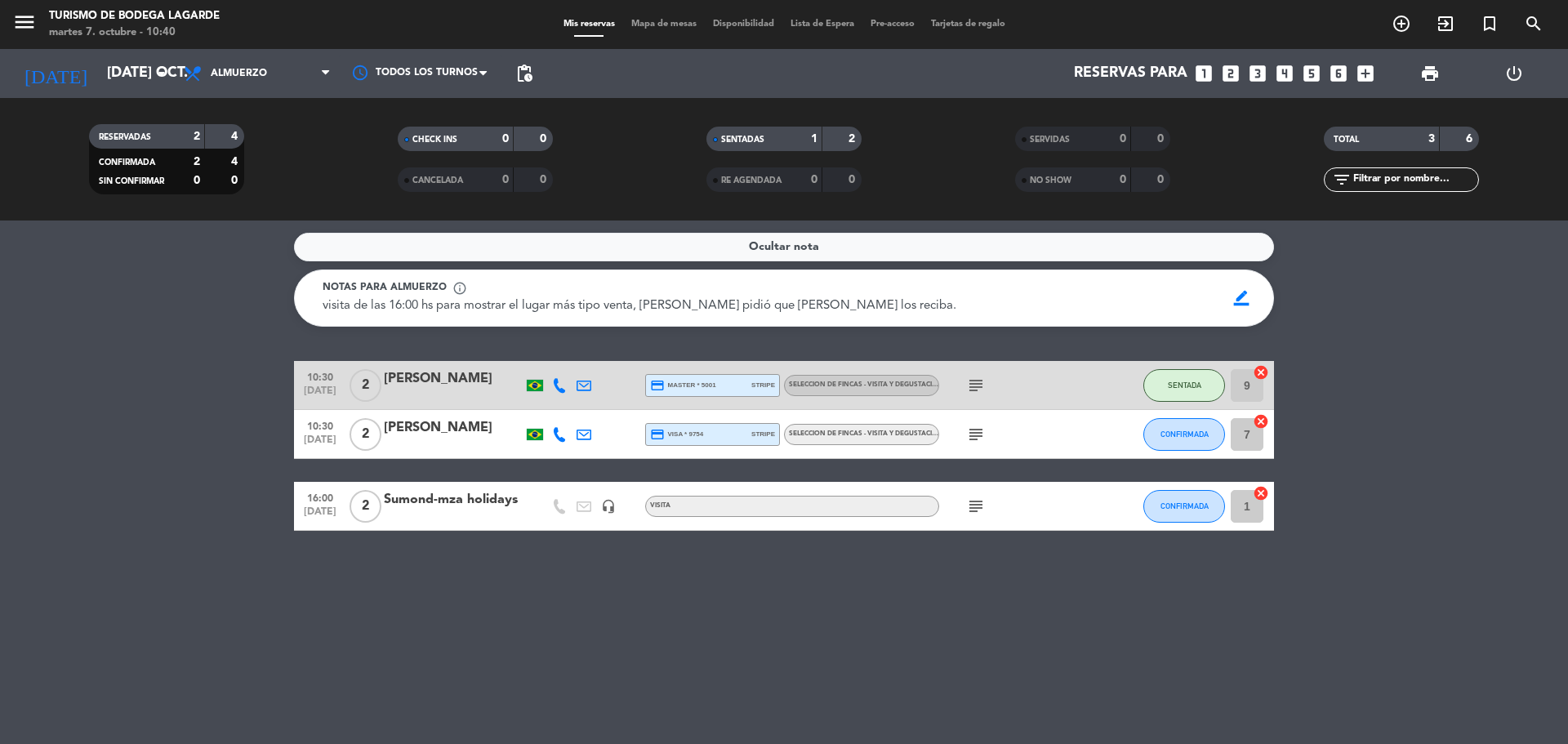
click at [461, 415] on div "10:30 [DATE] 2 [PERSON_NAME] credit_card visa * 9754 stripe SELECCION DE FINCAS…" at bounding box center [784, 434] width 981 height 49
click at [471, 432] on div "[PERSON_NAME]" at bounding box center [453, 428] width 139 height 22
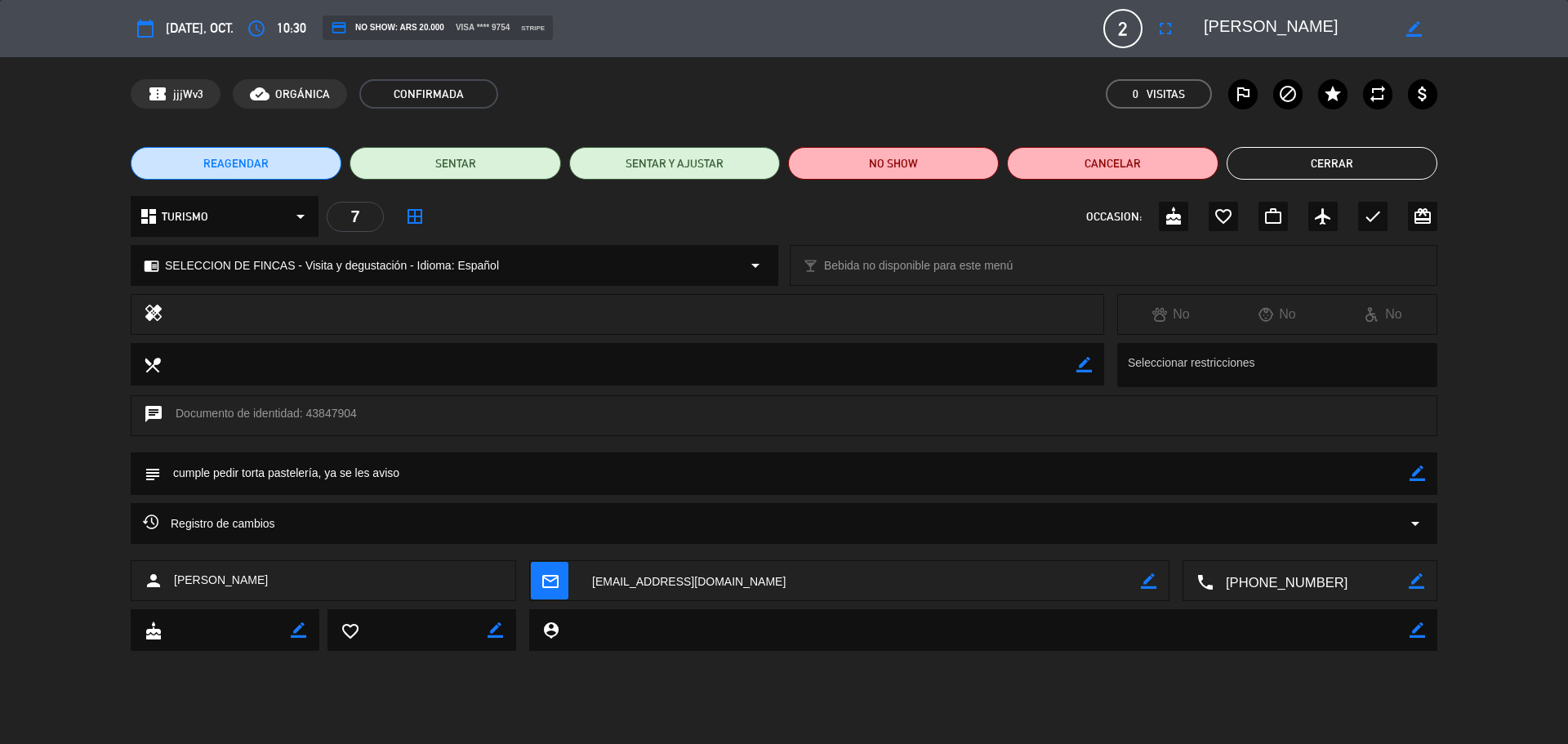
drag, startPoint x: 1418, startPoint y: 474, endPoint x: 1398, endPoint y: 474, distance: 20.0
click at [1413, 474] on icon "border_color" at bounding box center [1418, 473] width 16 height 16
drag, startPoint x: 408, startPoint y: 471, endPoint x: 173, endPoint y: 470, distance: 235.0
click at [173, 470] on textarea at bounding box center [785, 472] width 1249 height 41
click at [1378, 160] on button "Cerrar" at bounding box center [1332, 163] width 211 height 32
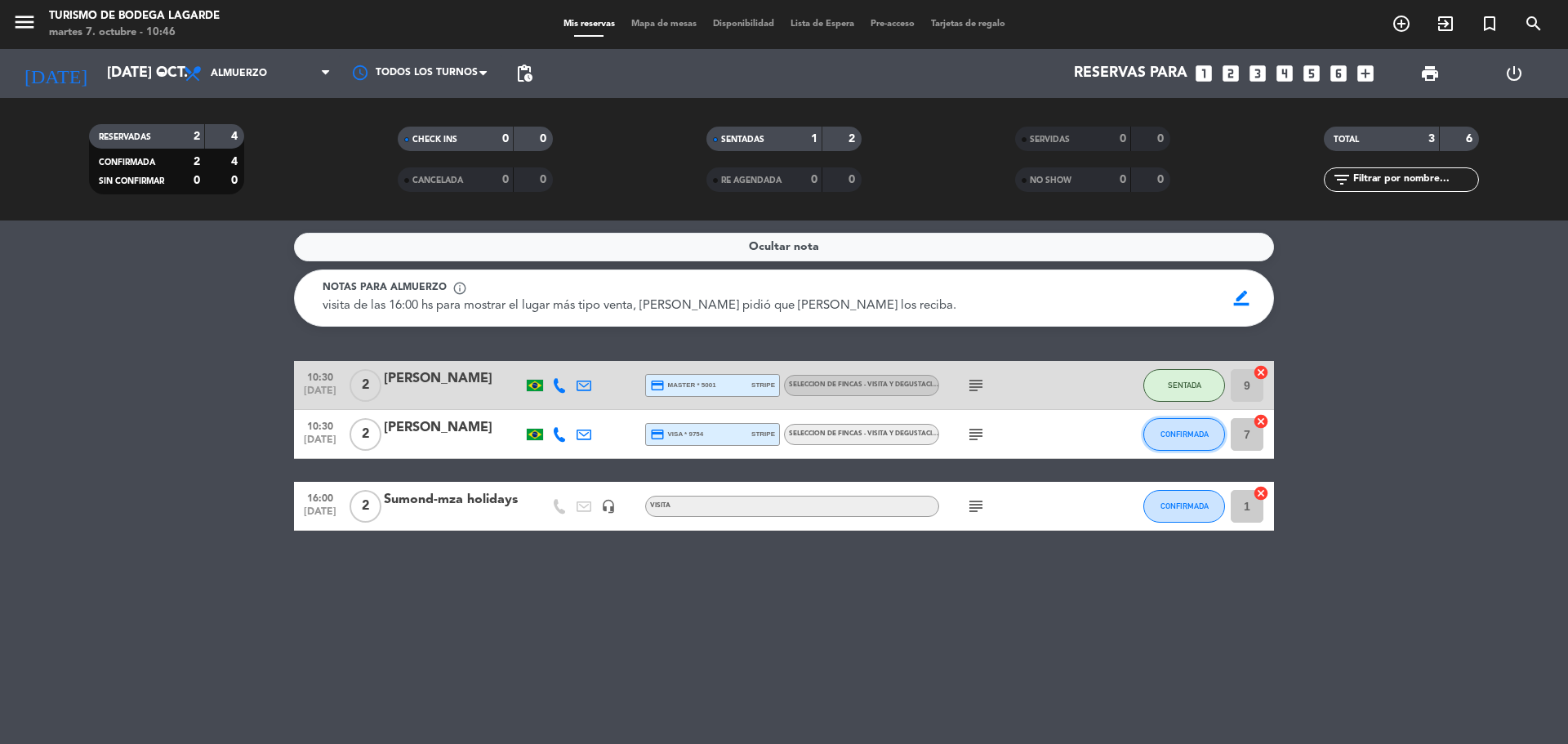
click at [1190, 434] on span "CONFIRMADA" at bounding box center [1185, 433] width 48 height 9
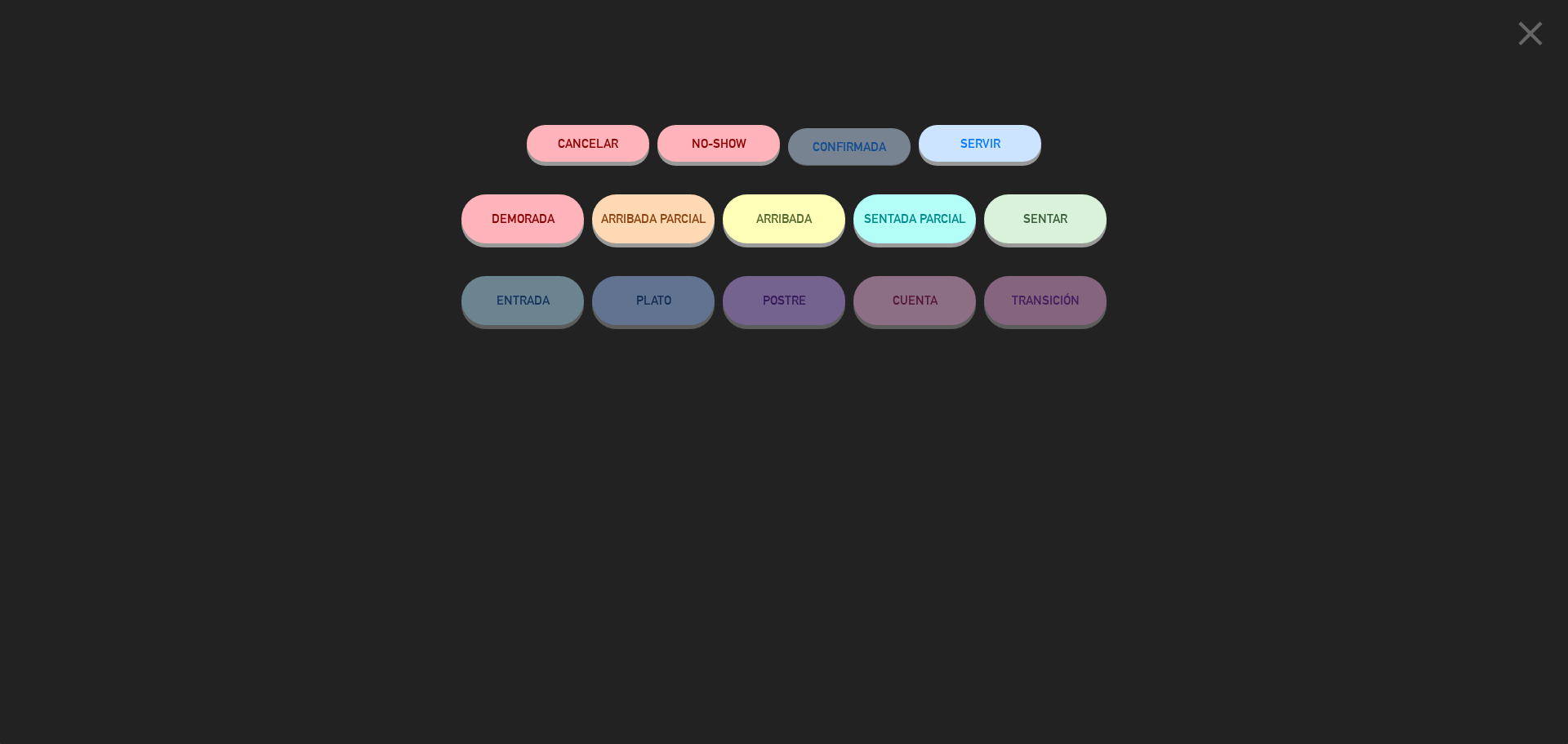
click at [1536, 24] on icon "close" at bounding box center [1531, 33] width 41 height 41
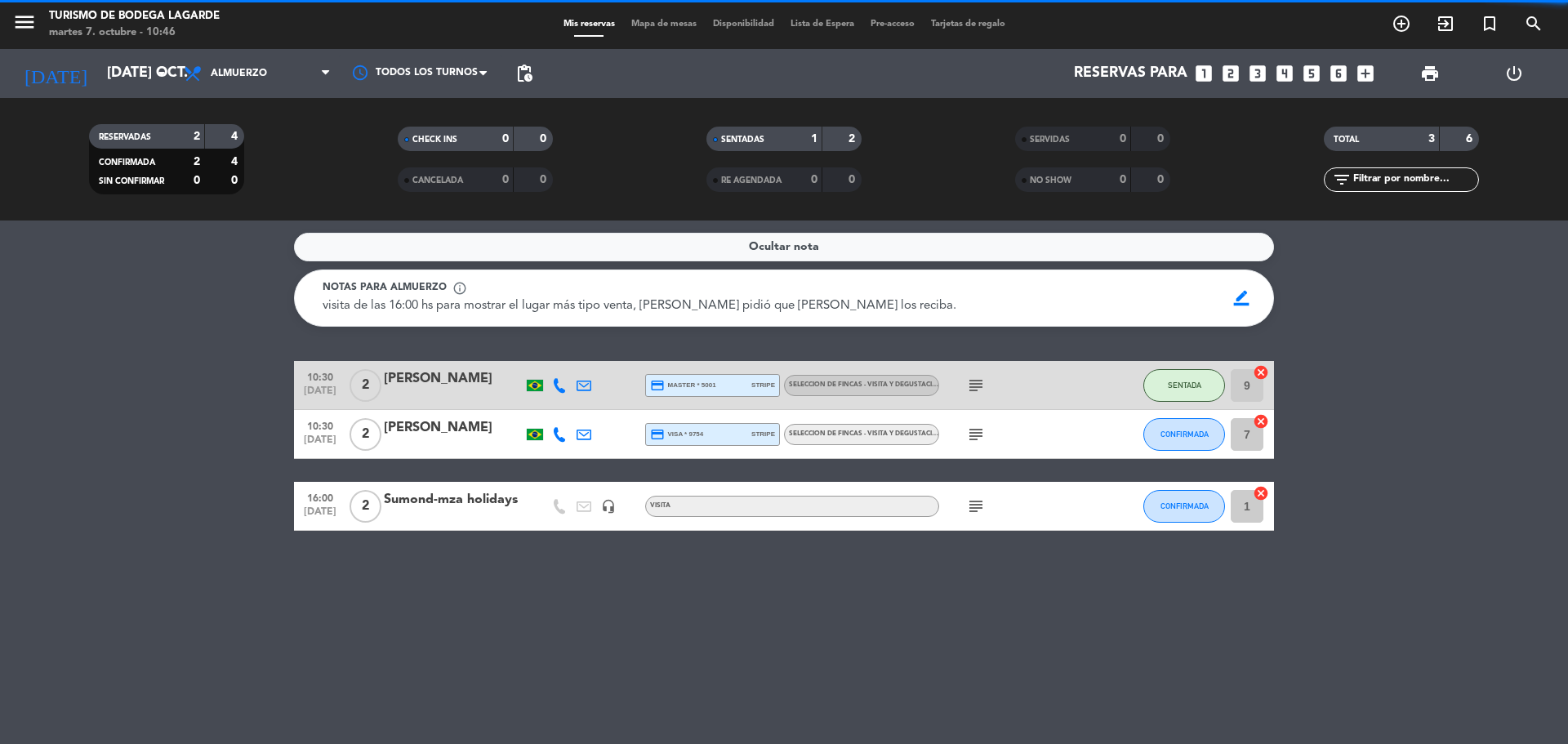
click at [465, 453] on div "10:30 [DATE] 2 [PERSON_NAME] credit_card visa * 9754 stripe SELECCION DE FINCAS…" at bounding box center [784, 434] width 981 height 49
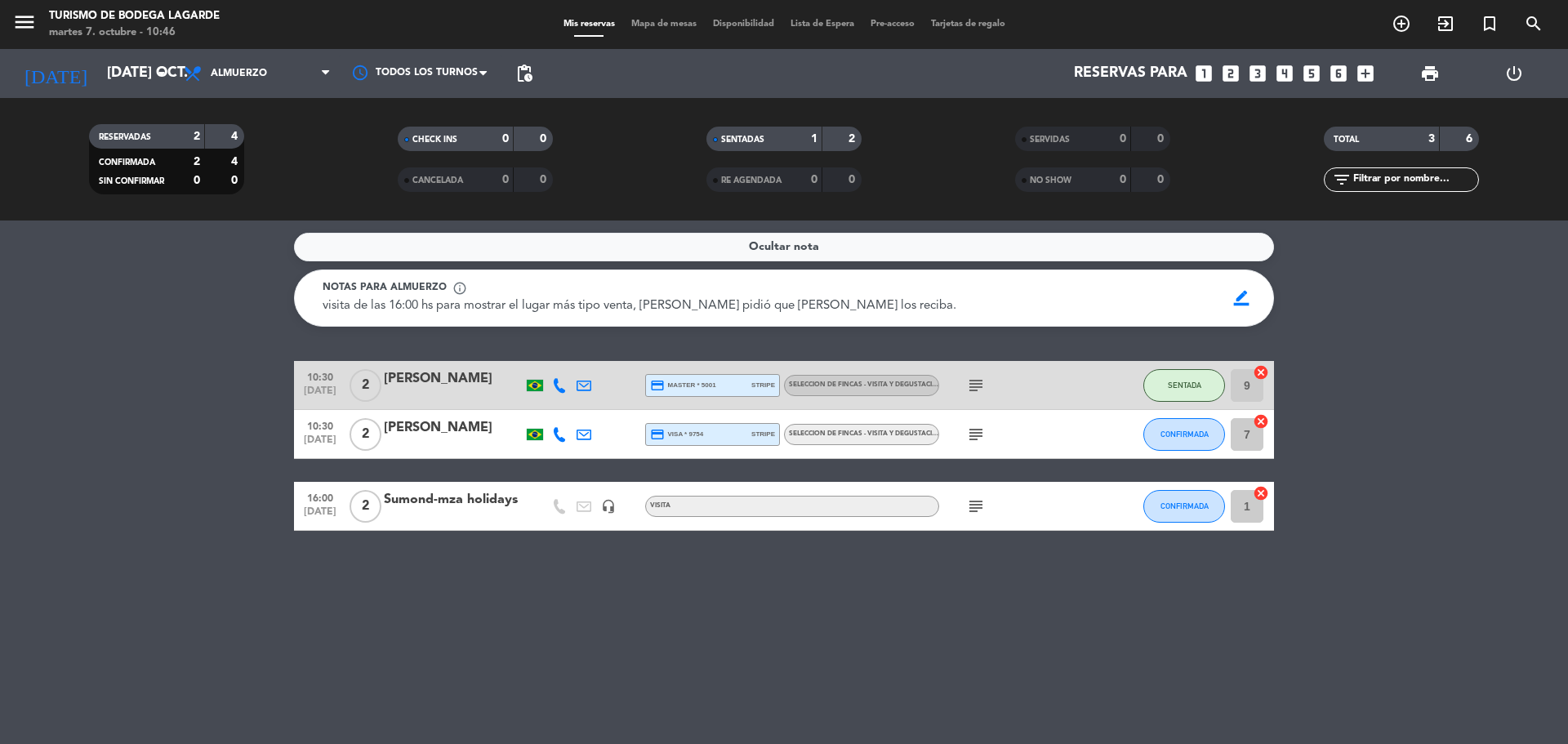
click at [484, 423] on div "[PERSON_NAME]" at bounding box center [453, 428] width 139 height 22
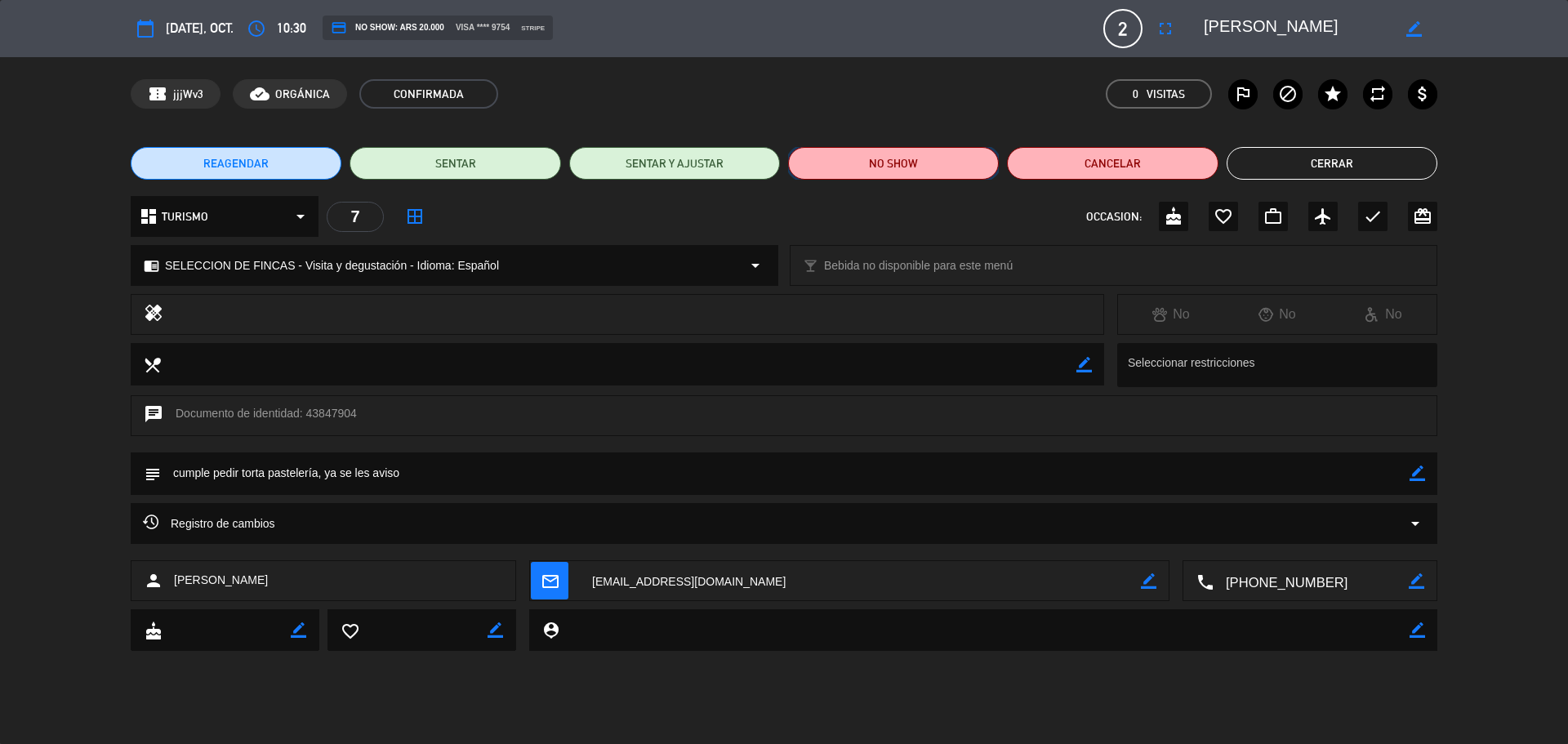
click at [971, 166] on button "NO SHOW" at bounding box center [893, 163] width 211 height 32
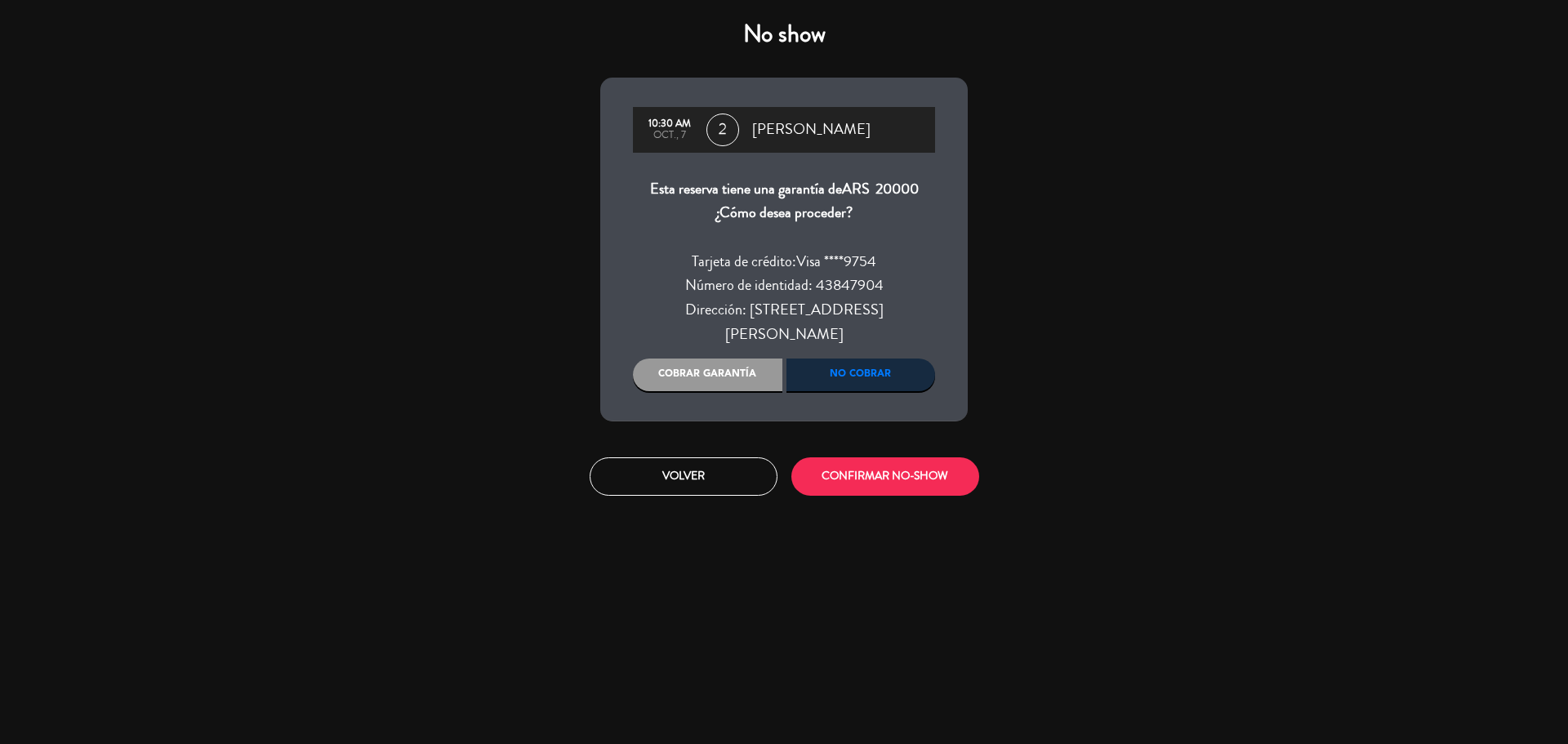
click at [745, 359] on div "Cobrar garantía" at bounding box center [708, 374] width 149 height 32
click at [855, 457] on button "CONFIRMAR NO-SHOW" at bounding box center [885, 475] width 188 height 38
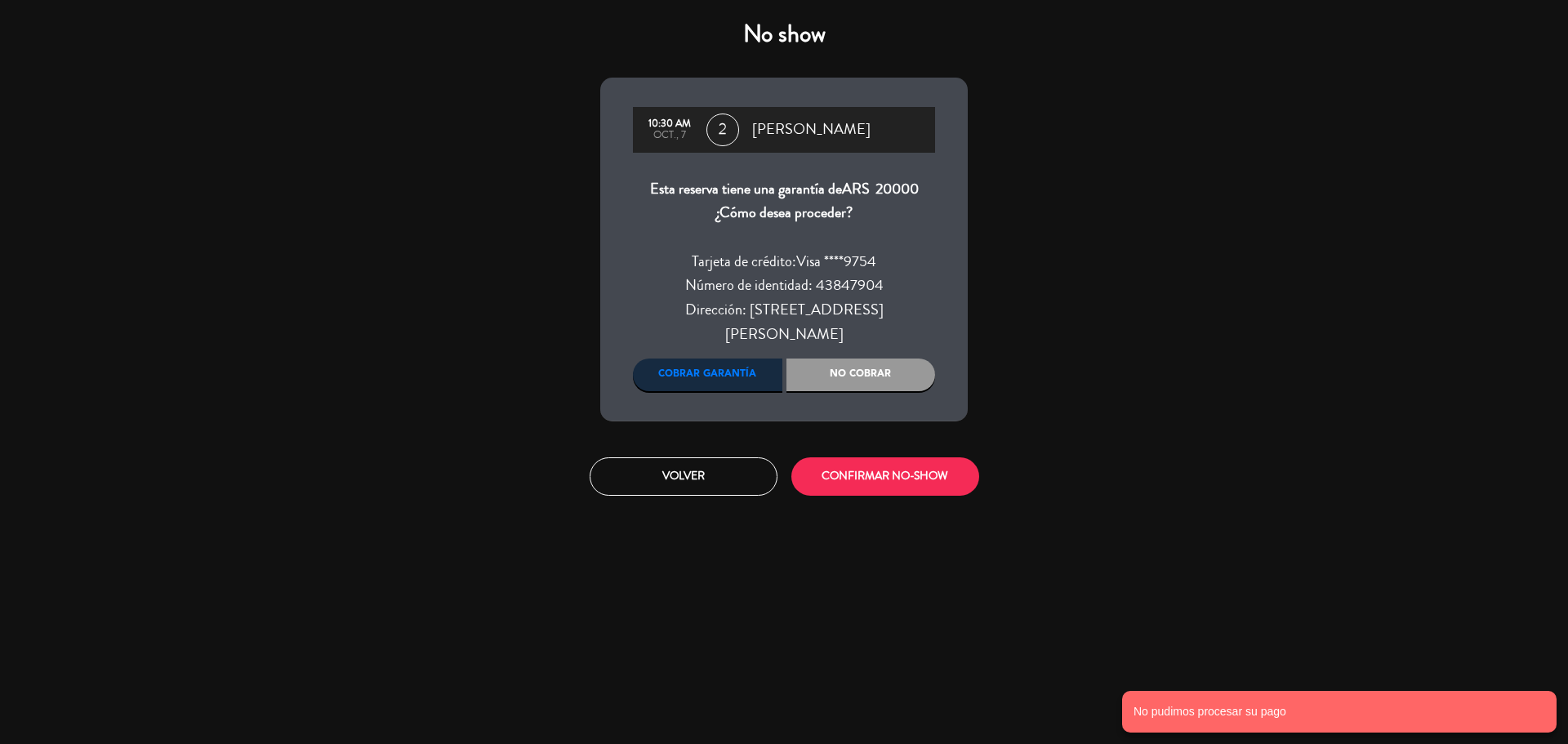
click at [887, 359] on div "No cobrar" at bounding box center [861, 374] width 149 height 32
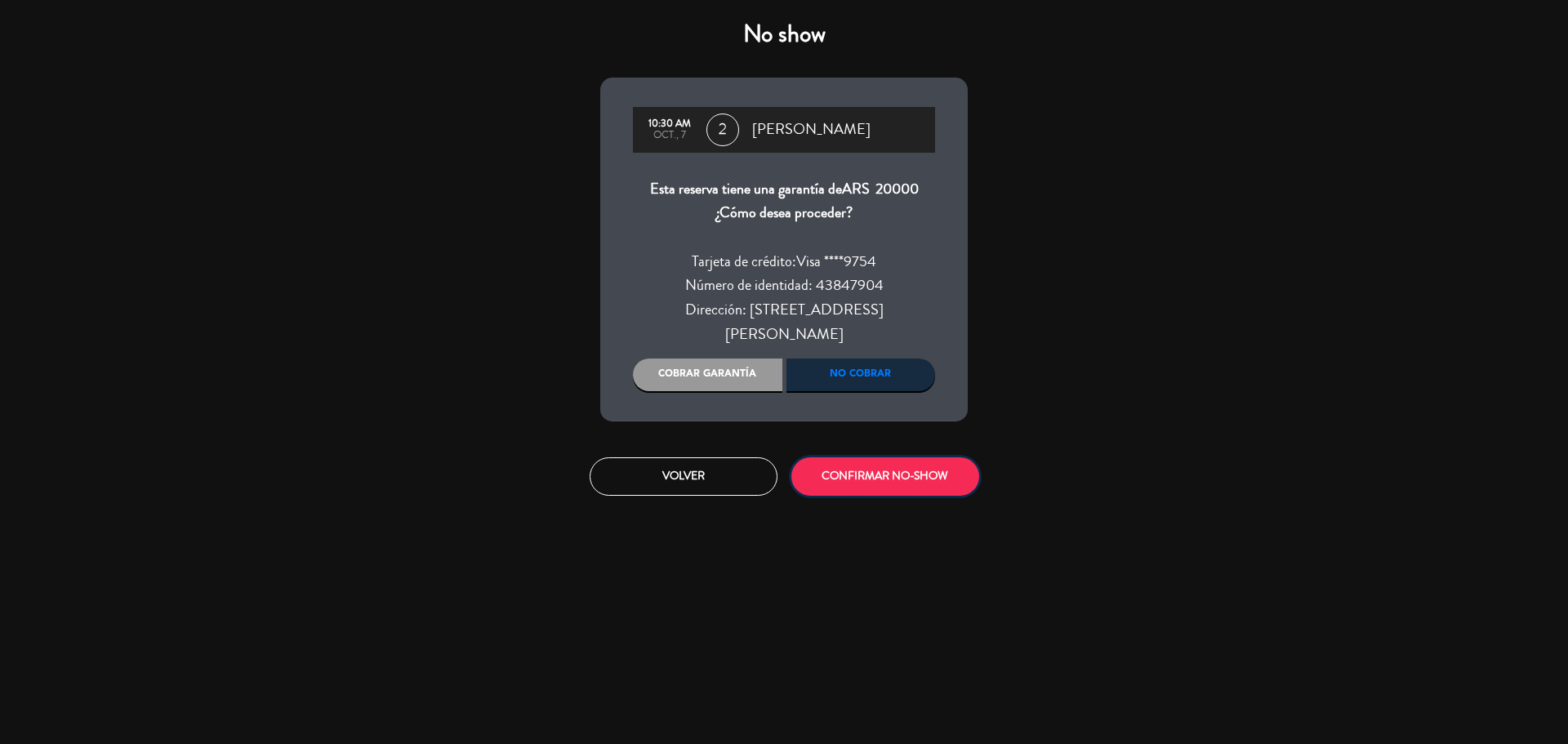
click at [902, 457] on button "CONFIRMAR NO-SHOW" at bounding box center [885, 475] width 188 height 38
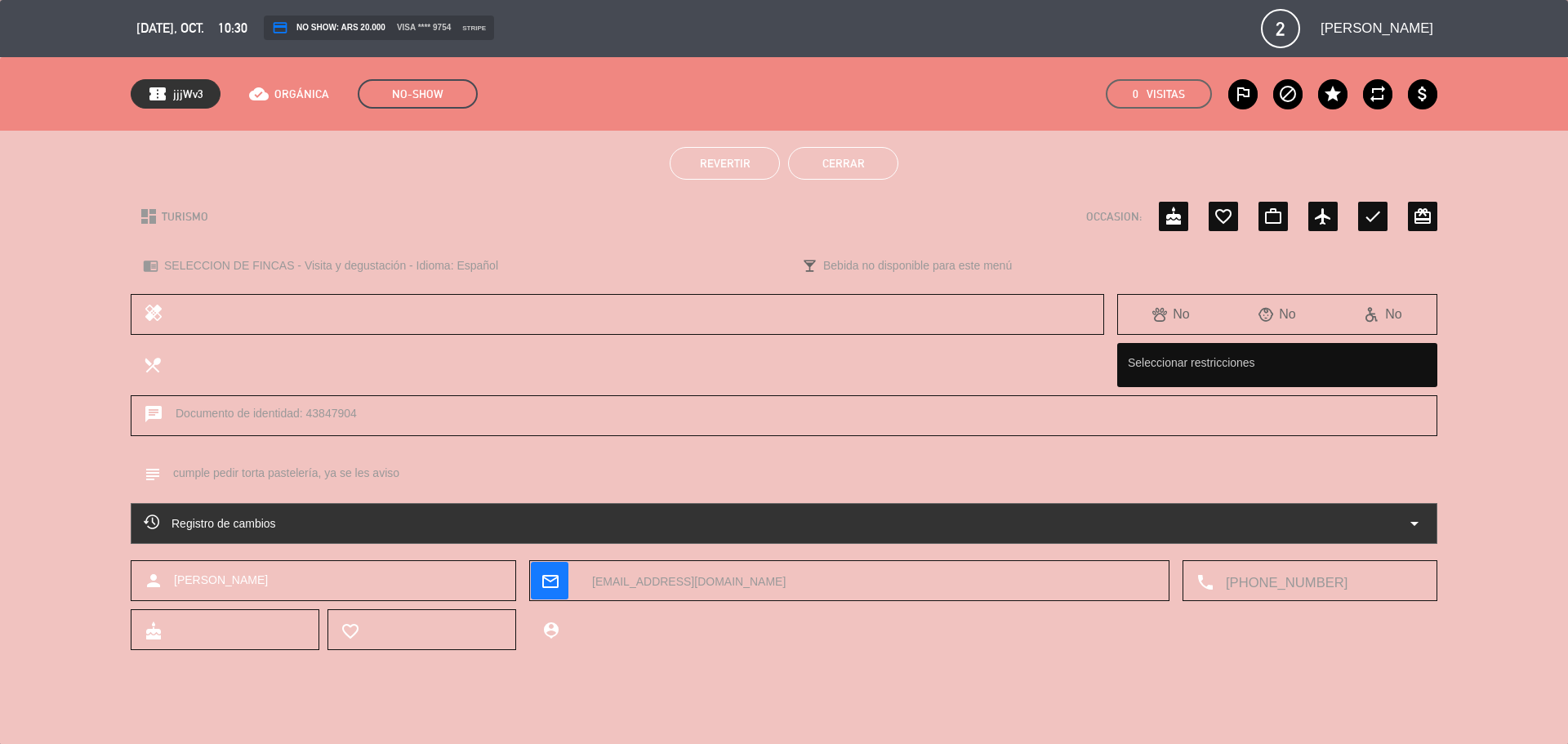
click at [836, 164] on button "Cerrar" at bounding box center [843, 163] width 110 height 32
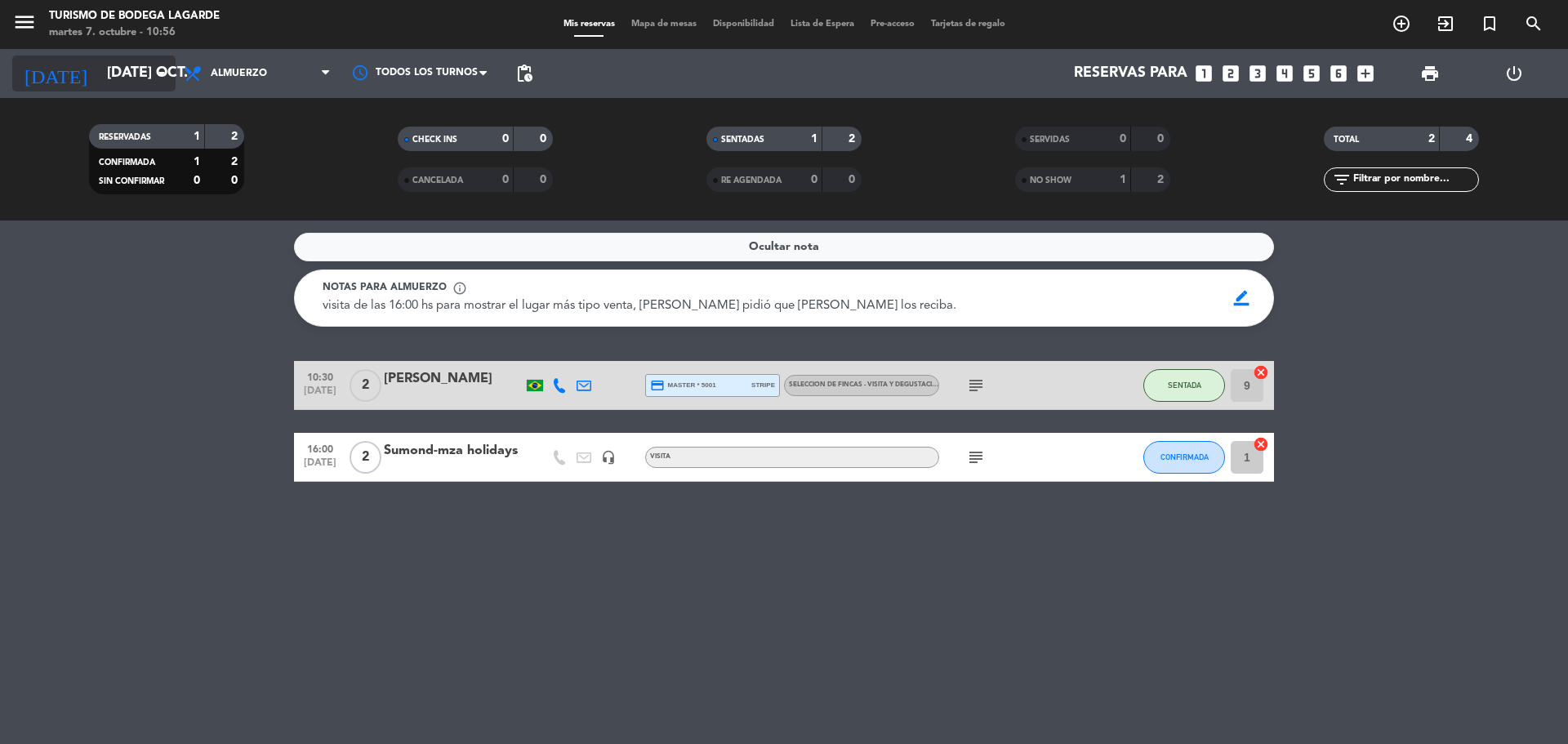
click at [130, 84] on input "[DATE] oct." at bounding box center [193, 73] width 189 height 32
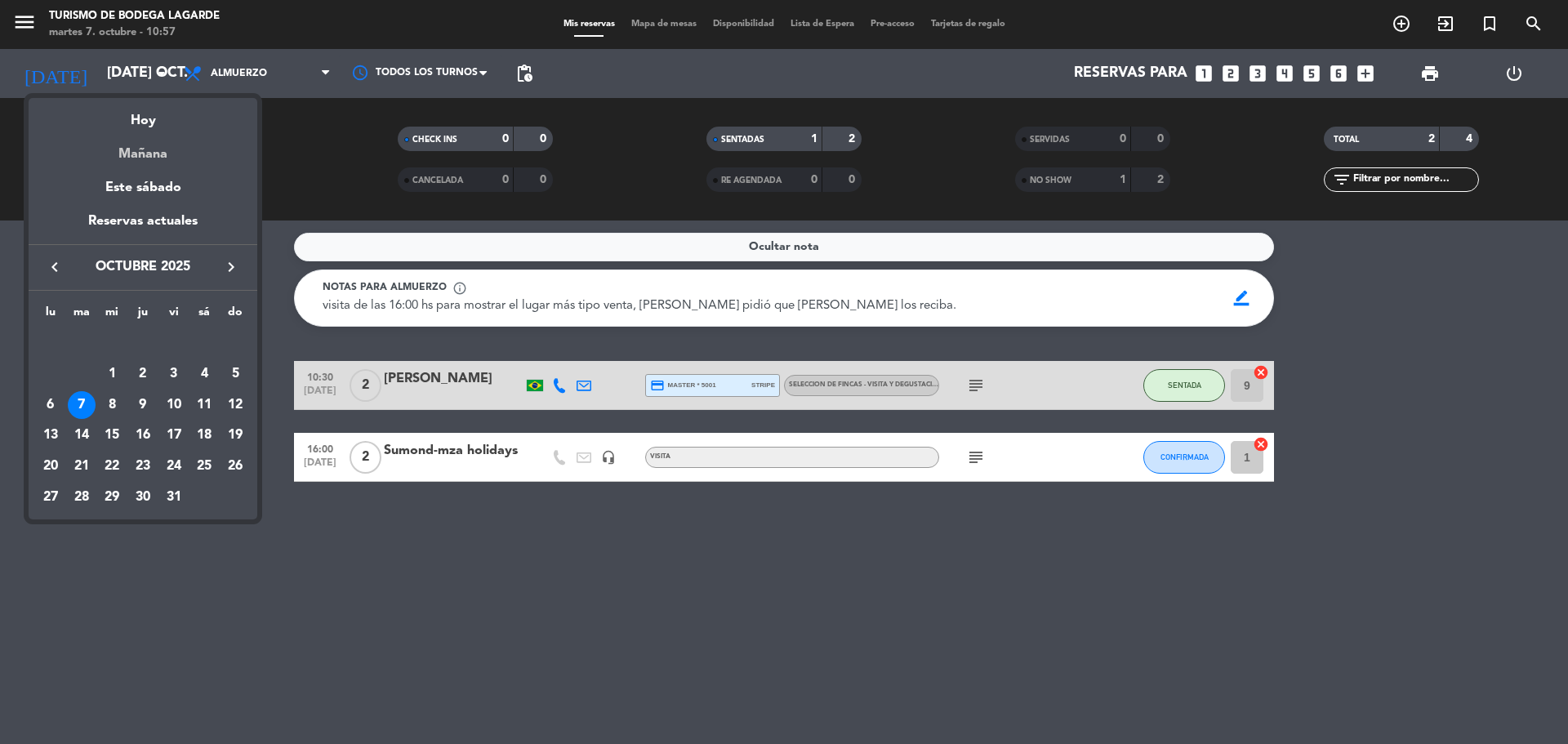
click at [155, 152] on div "Mañana" at bounding box center [142, 148] width 228 height 33
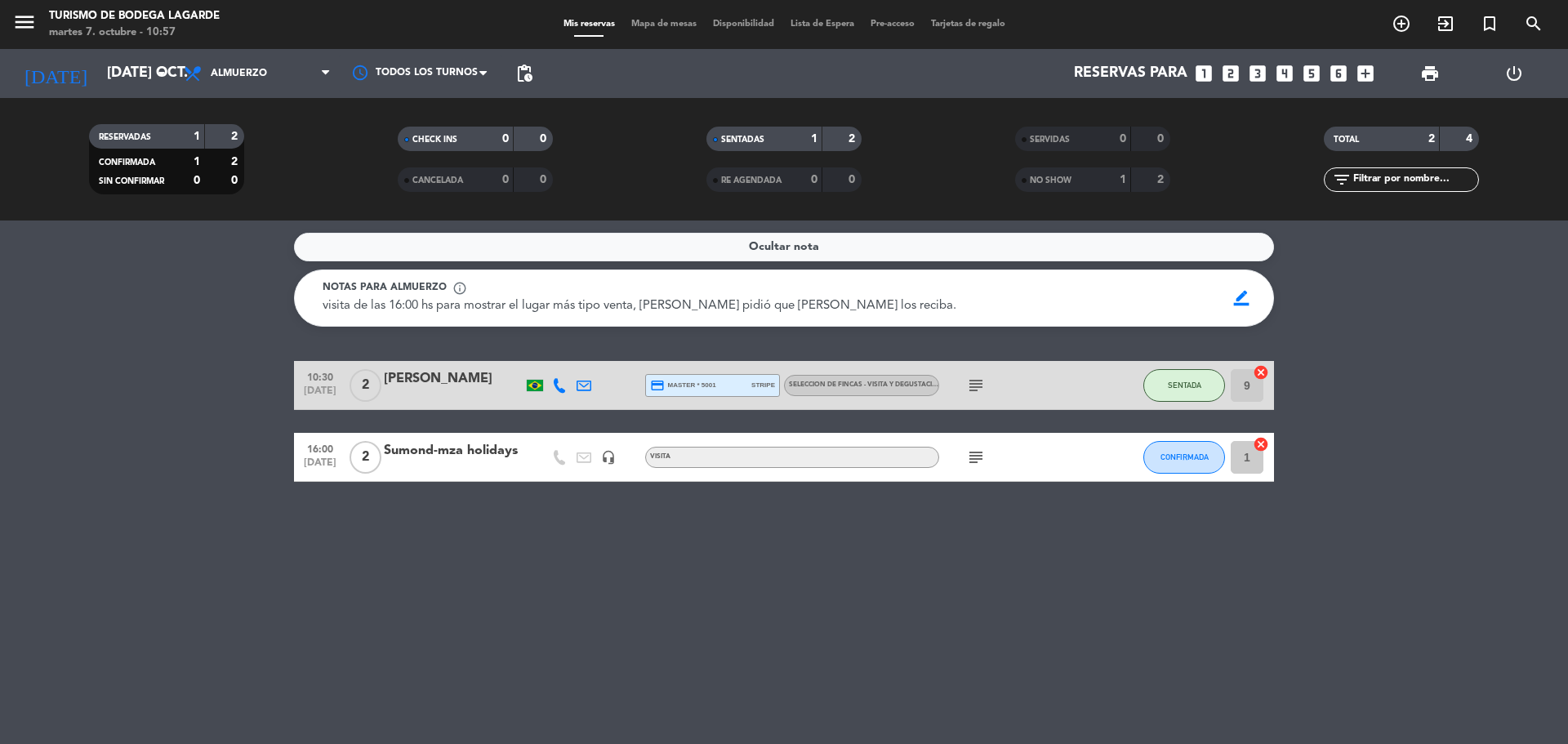
type input "mié. [DATE]"
